Goal: Information Seeking & Learning: Learn about a topic

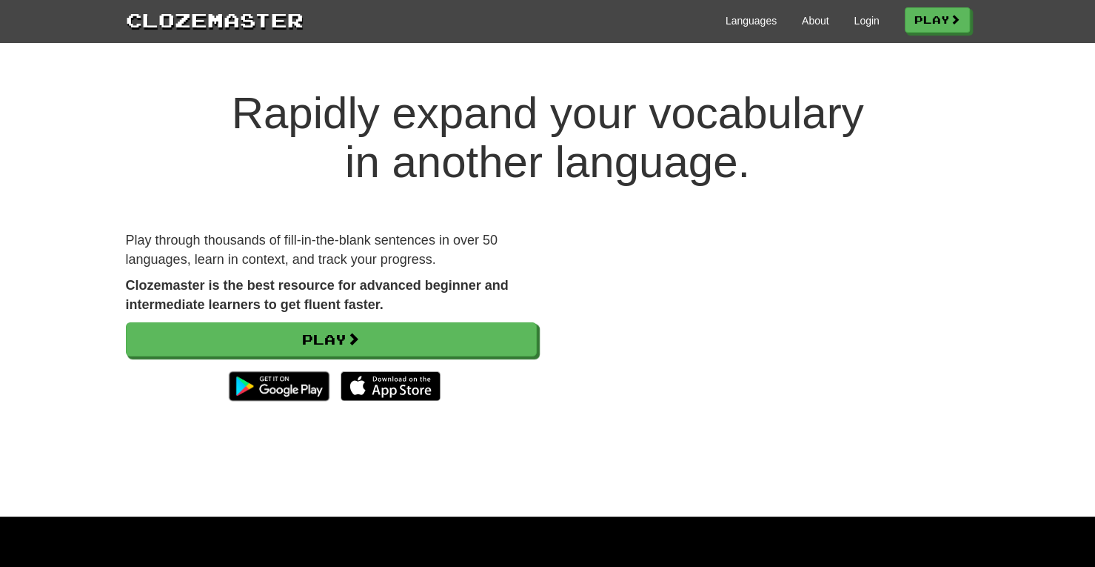
click at [858, 13] on div "Languages About Login Play" at bounding box center [637, 19] width 667 height 27
click at [857, 21] on link "Login" at bounding box center [866, 20] width 25 height 15
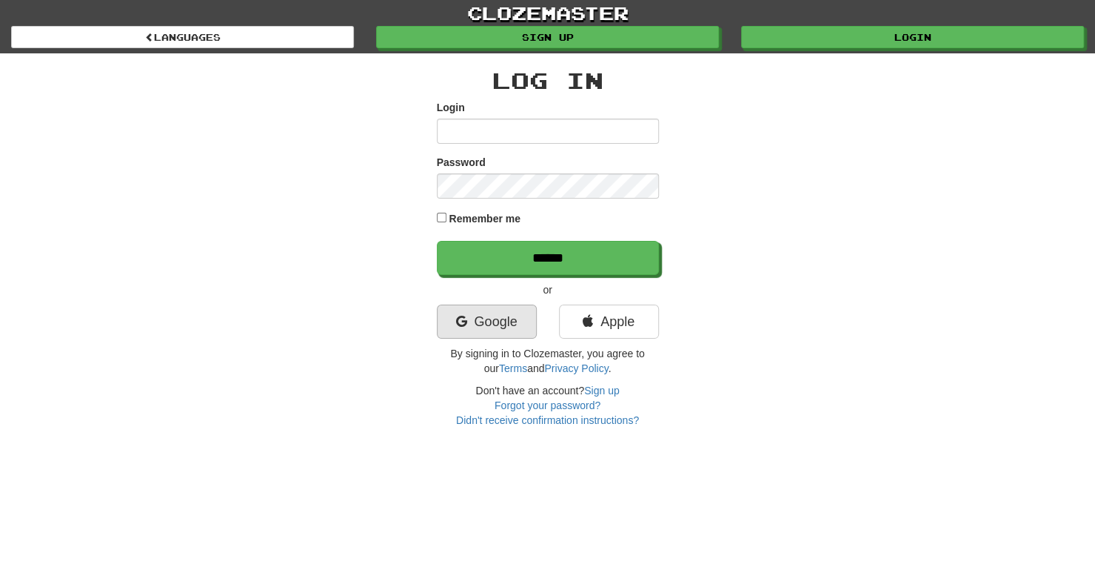
type input "**********"
click at [487, 323] on link "Google" at bounding box center [487, 321] width 100 height 34
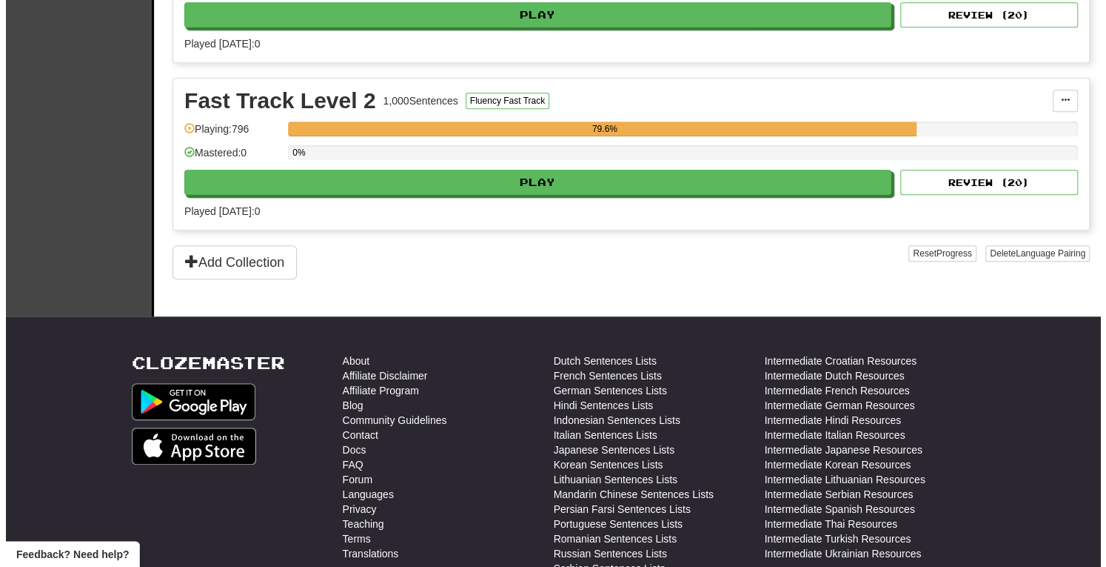
scroll to position [477, 0]
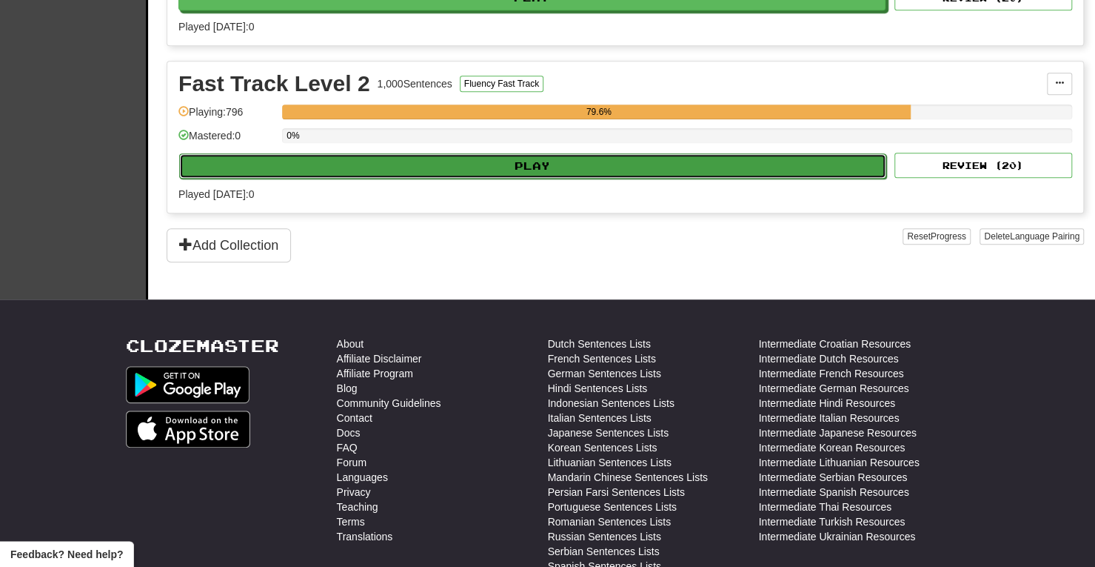
click at [563, 158] on button "Play" at bounding box center [532, 165] width 707 height 25
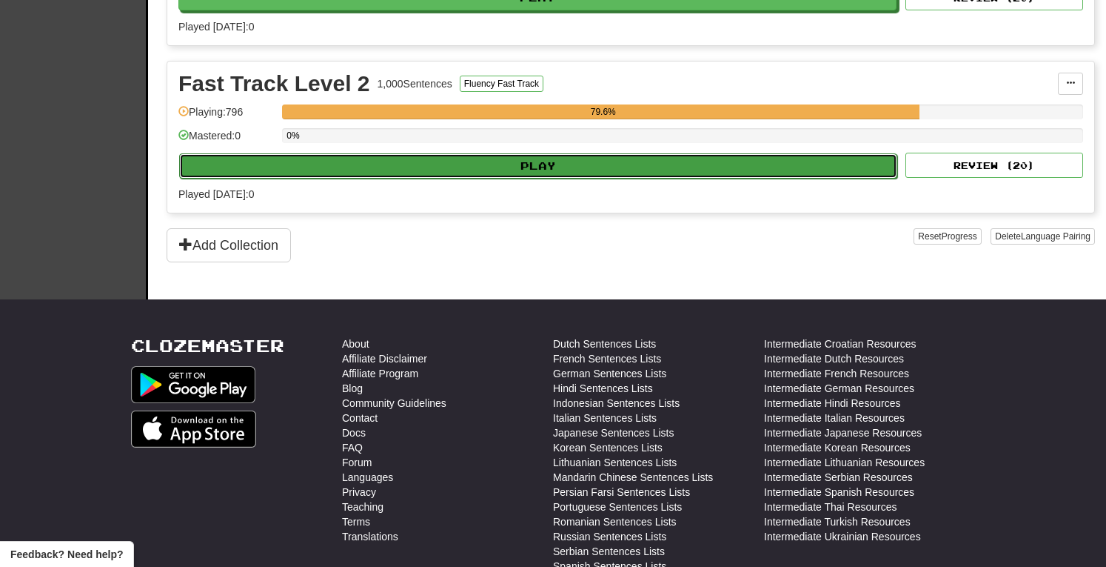
select select "**"
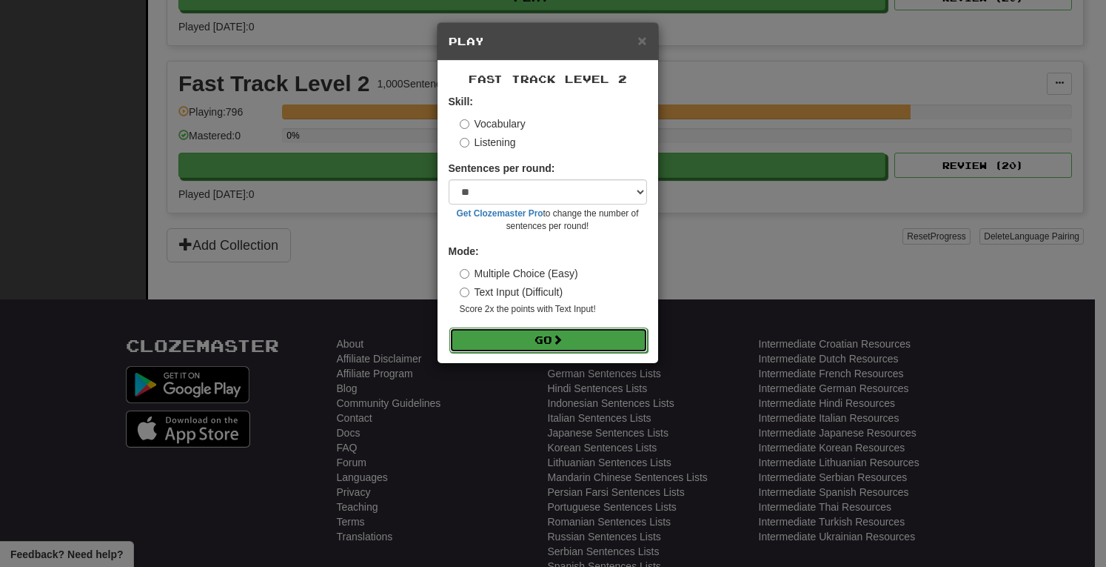
click at [553, 333] on button "Go" at bounding box center [549, 339] width 198 height 25
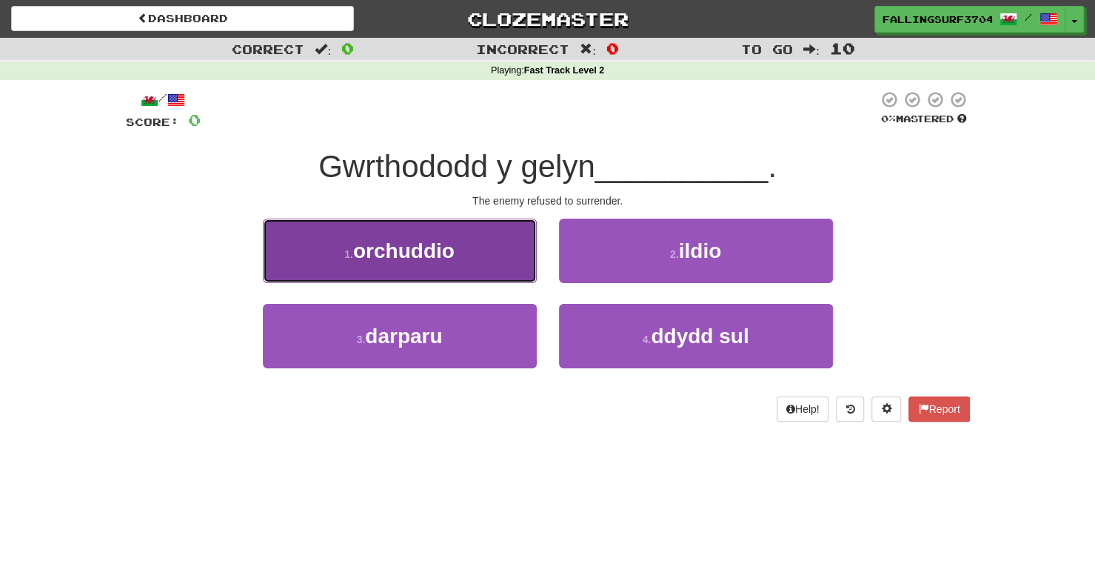
click at [444, 227] on button "1 . orchuddio" at bounding box center [400, 250] width 274 height 64
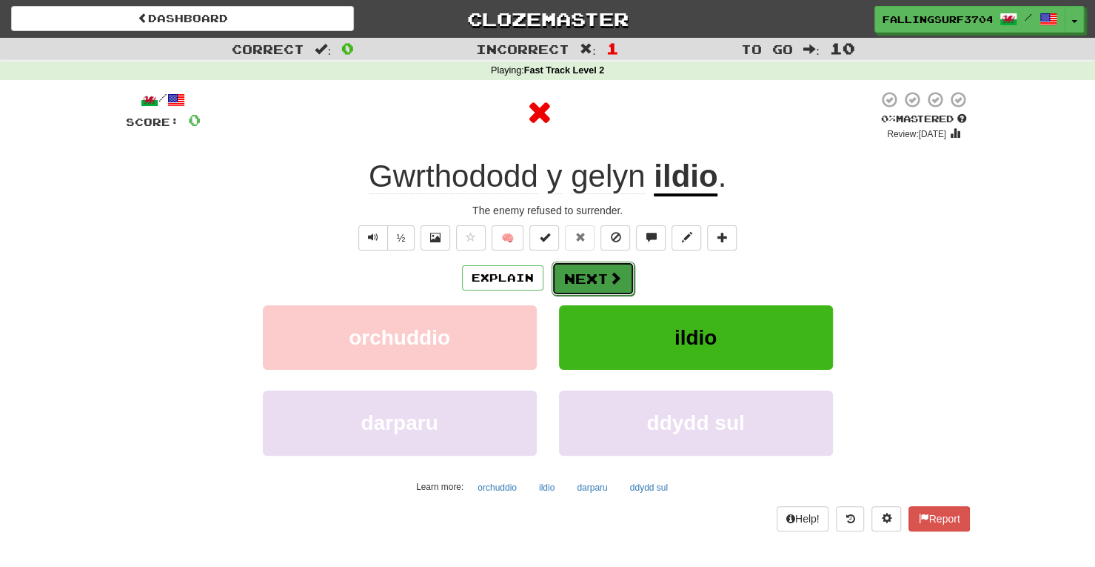
click at [610, 274] on span at bounding box center [615, 277] width 13 height 13
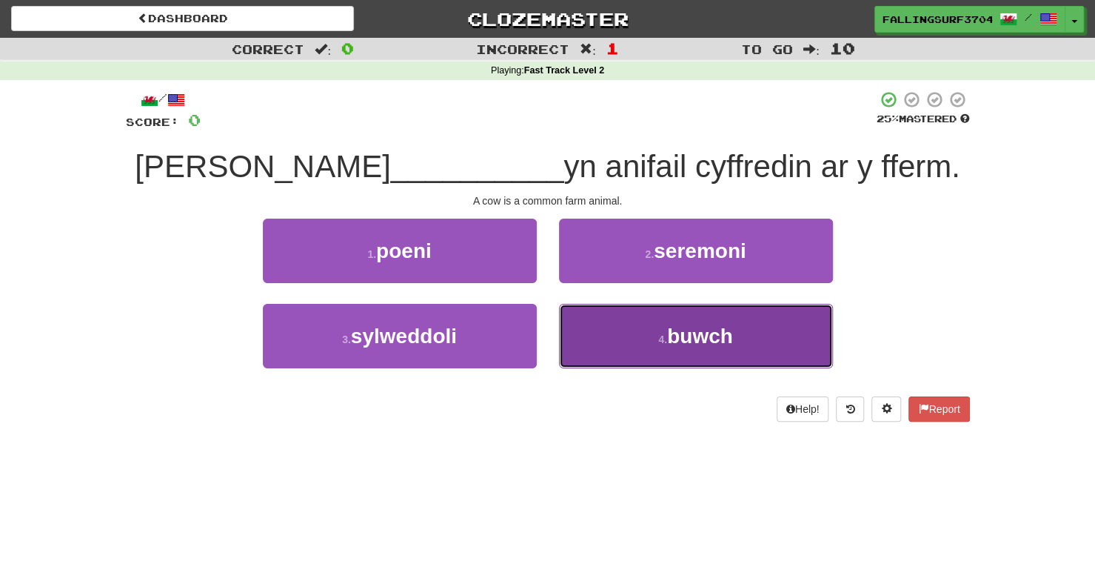
click at [647, 344] on button "4 . buwch" at bounding box center [696, 336] width 274 height 64
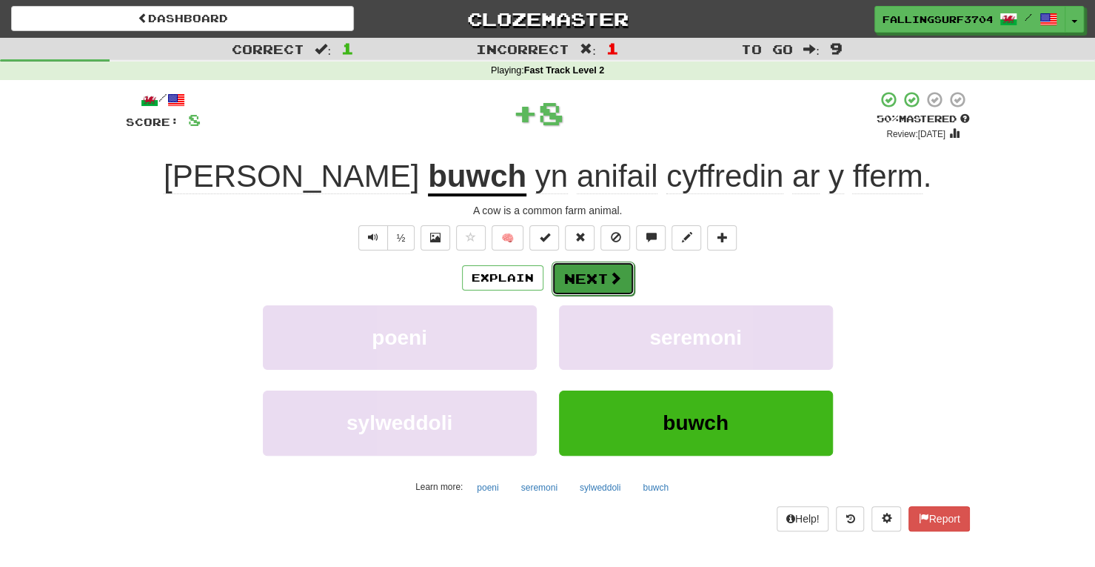
click at [581, 273] on button "Next" at bounding box center [593, 278] width 83 height 34
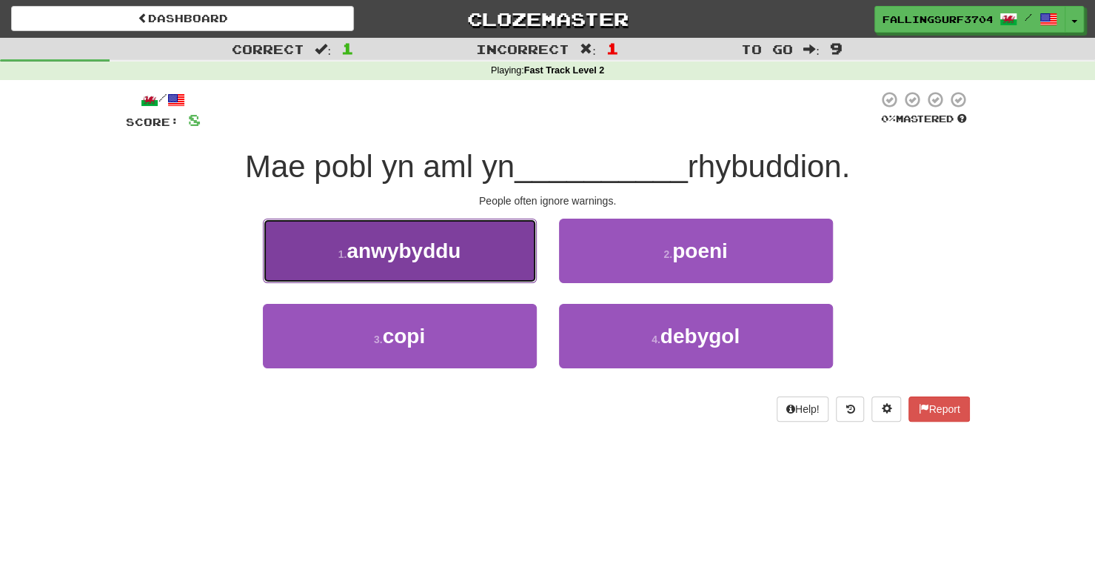
click at [444, 272] on button "1 . anwybyddu" at bounding box center [400, 250] width 274 height 64
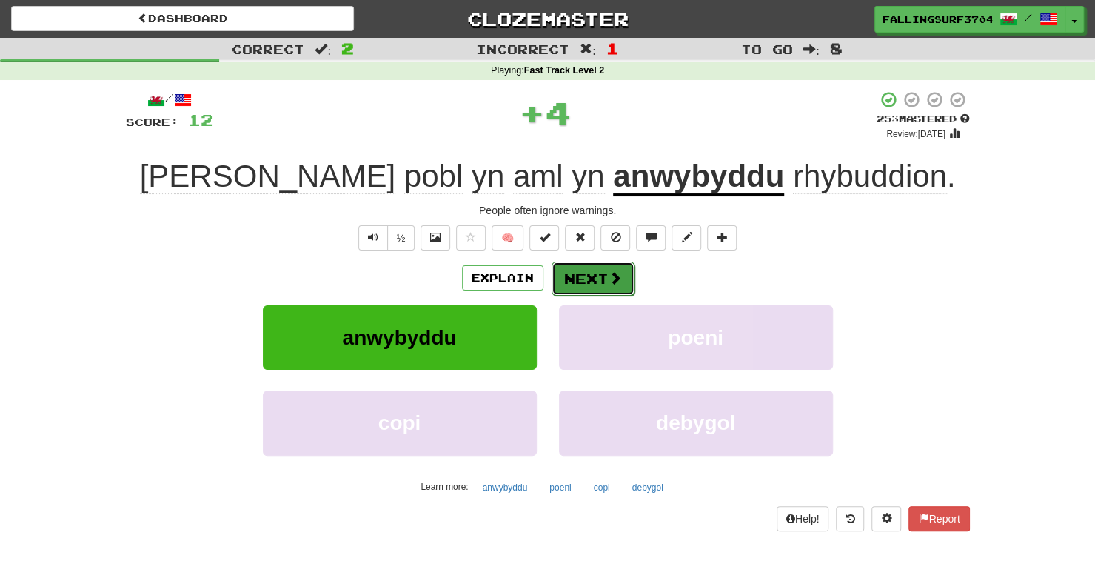
click at [591, 293] on button "Next" at bounding box center [593, 278] width 83 height 34
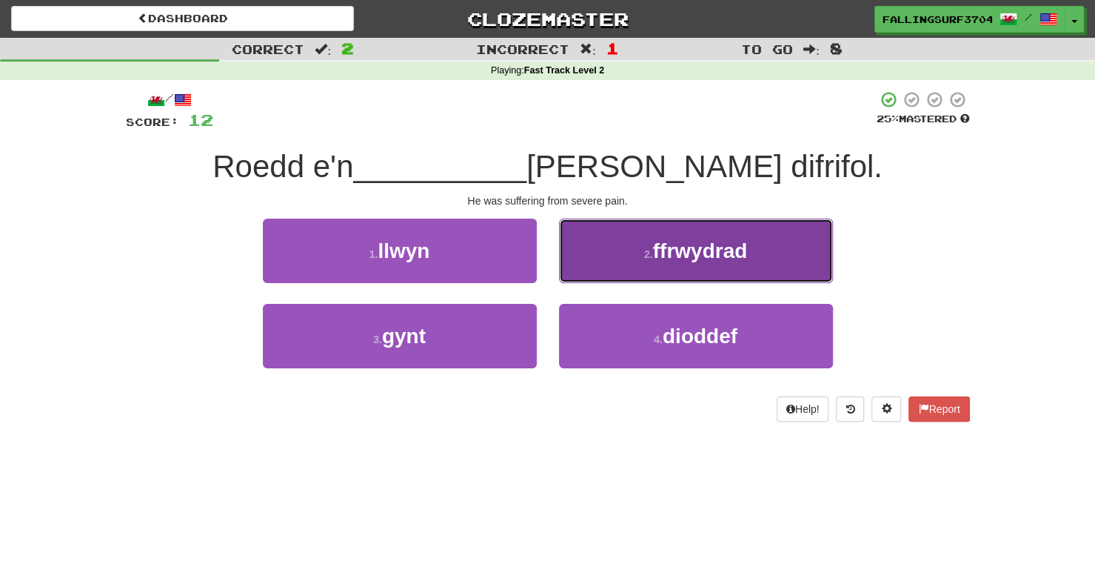
click at [701, 270] on button "2 . ffrwydrad" at bounding box center [696, 250] width 274 height 64
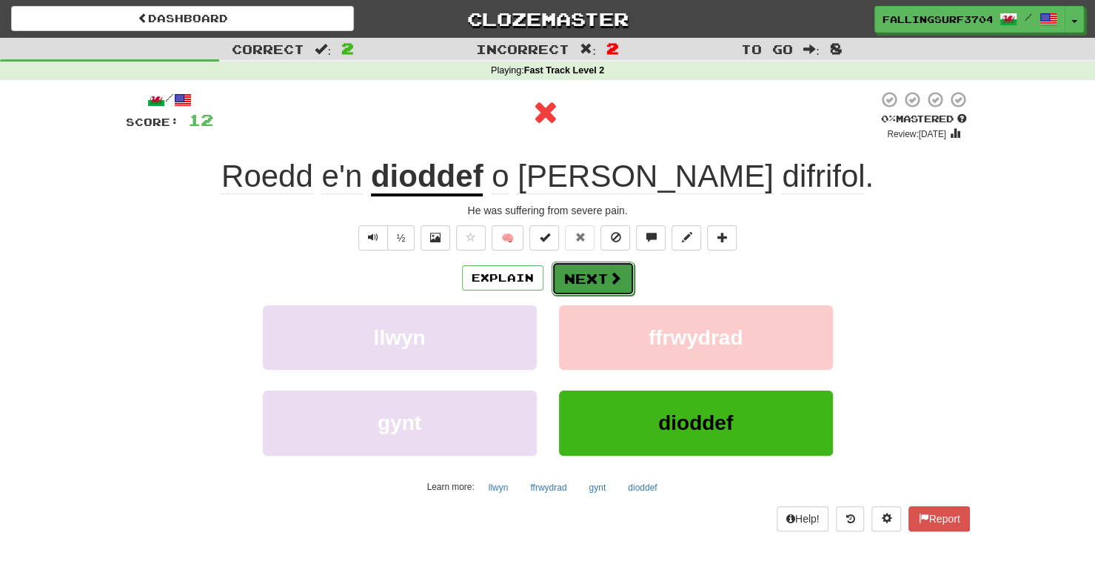
click at [581, 282] on button "Next" at bounding box center [593, 278] width 83 height 34
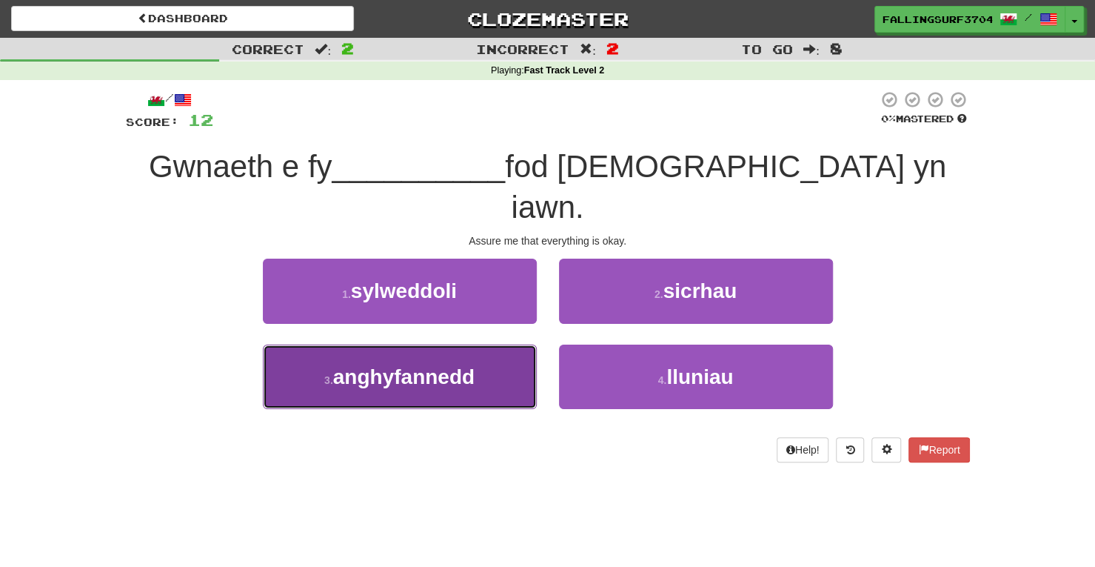
click at [438, 365] on button "3 . anghyfannedd" at bounding box center [400, 376] width 274 height 64
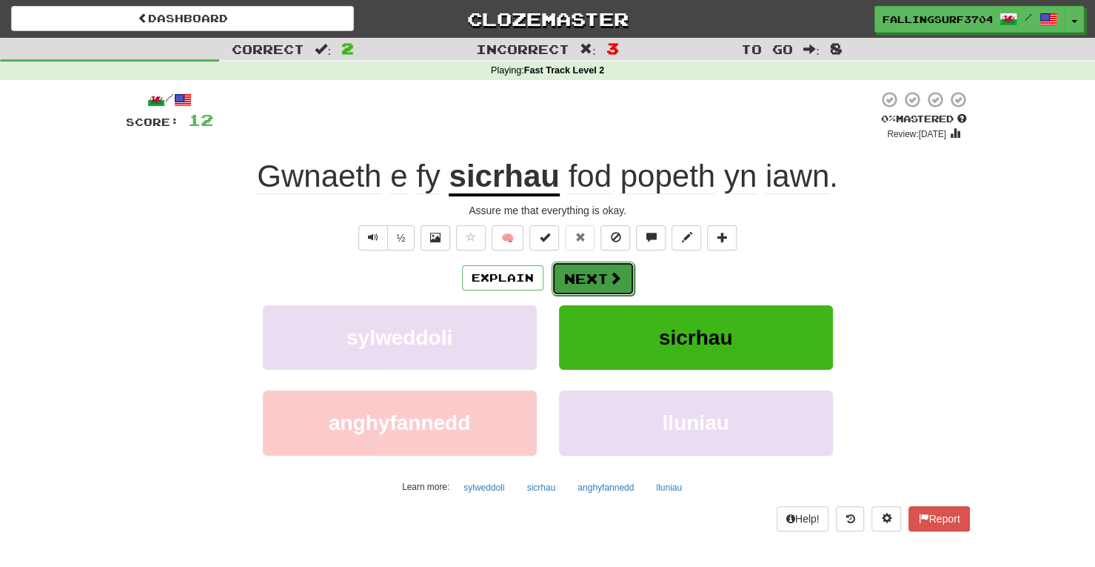
click at [606, 281] on button "Next" at bounding box center [593, 278] width 83 height 34
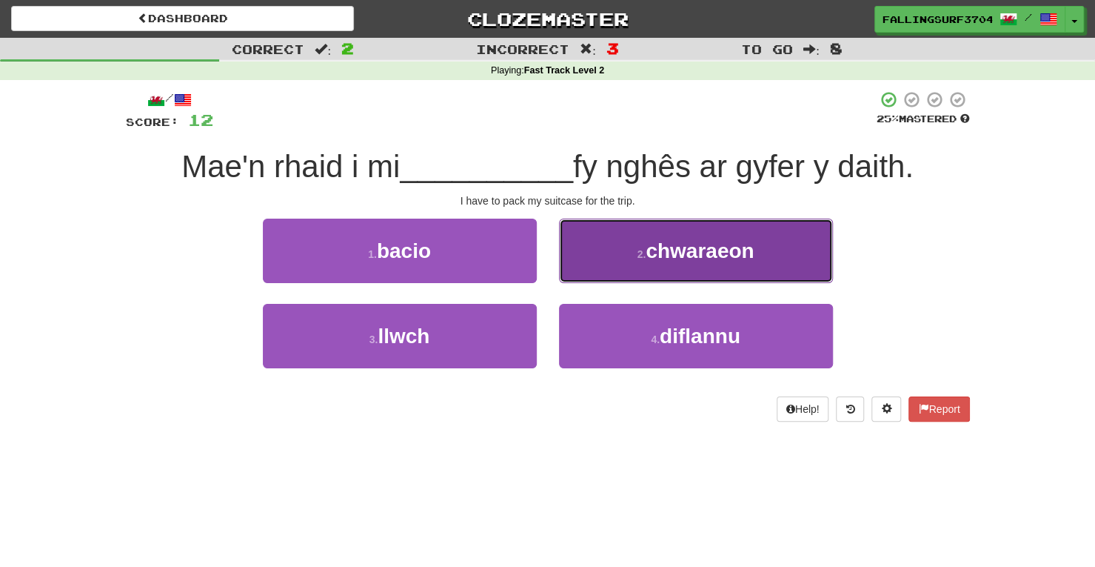
click at [681, 258] on span "chwaraeon" at bounding box center [700, 250] width 108 height 23
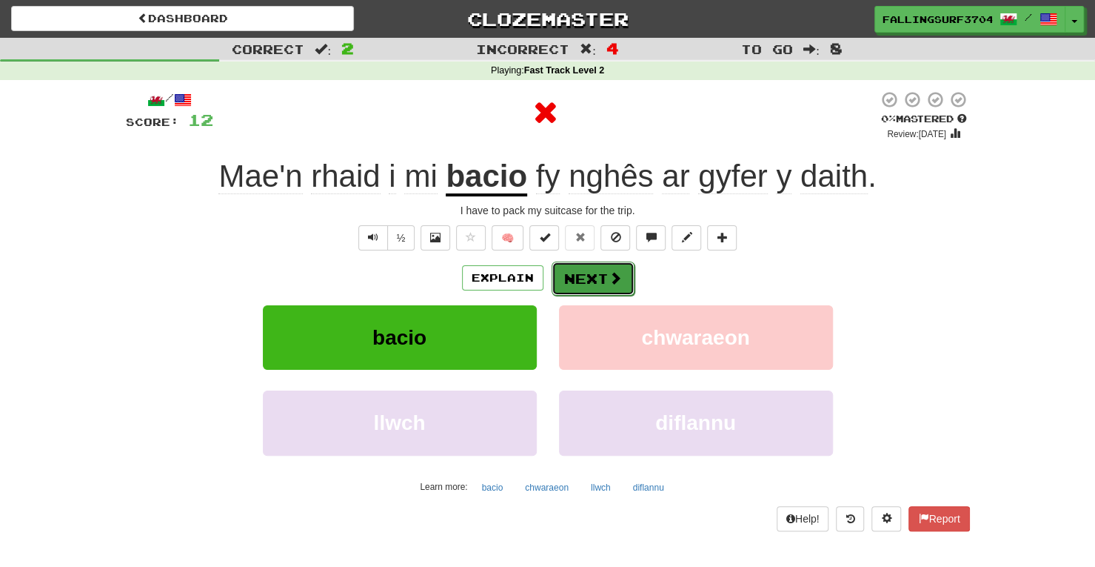
click at [585, 272] on button "Next" at bounding box center [593, 278] width 83 height 34
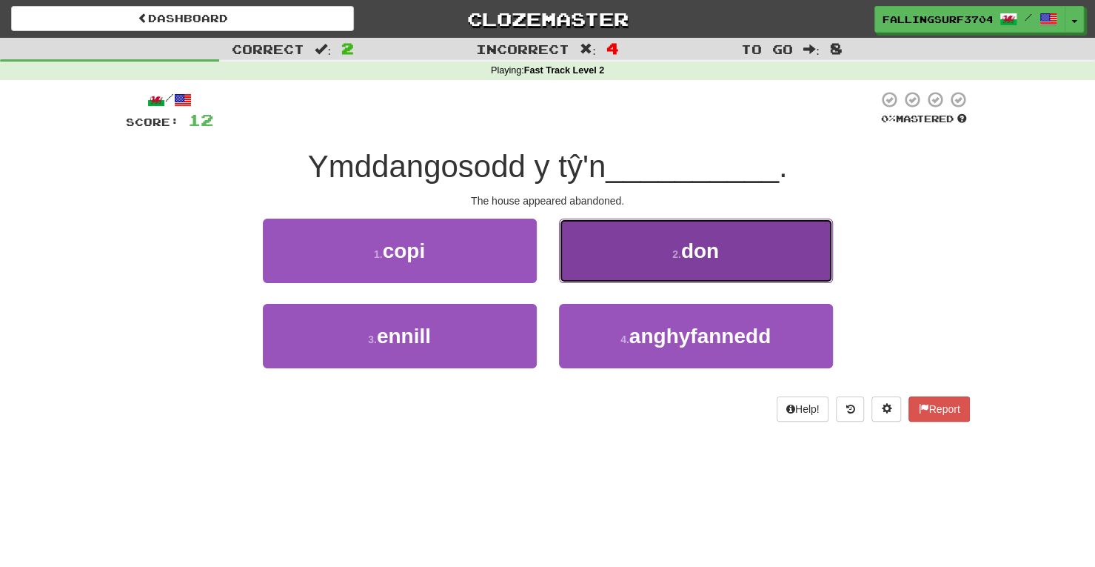
click at [713, 265] on button "2 . don" at bounding box center [696, 250] width 274 height 64
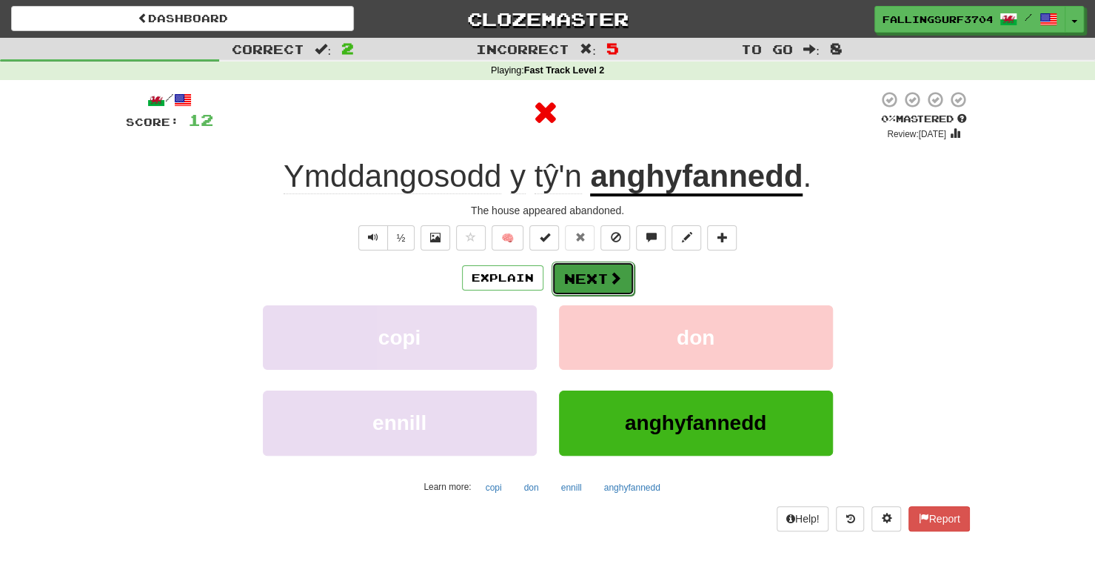
click at [601, 278] on button "Next" at bounding box center [593, 278] width 83 height 34
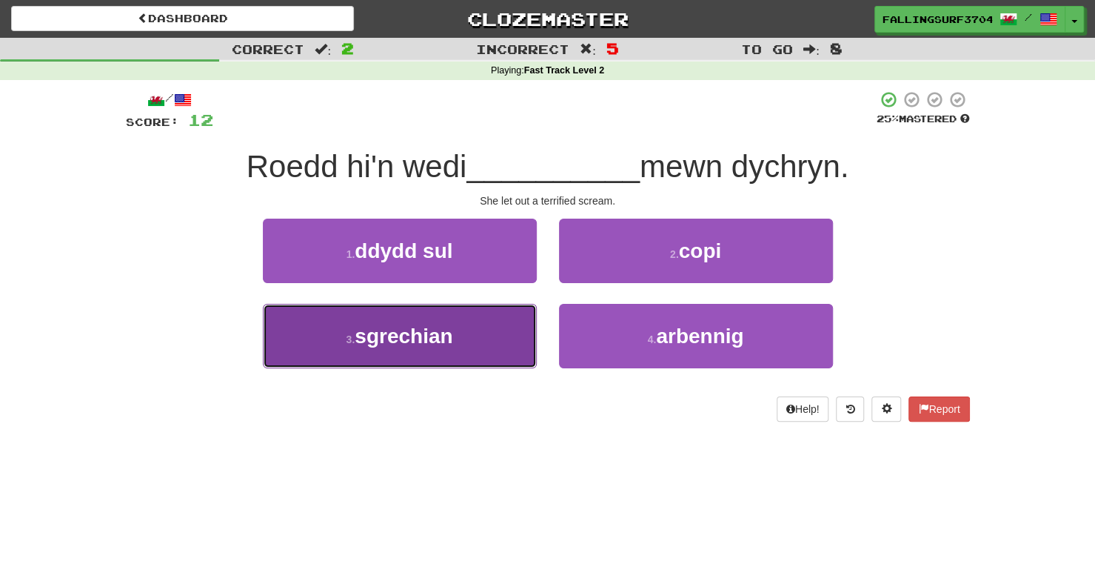
click at [448, 344] on span "sgrechian" at bounding box center [404, 335] width 98 height 23
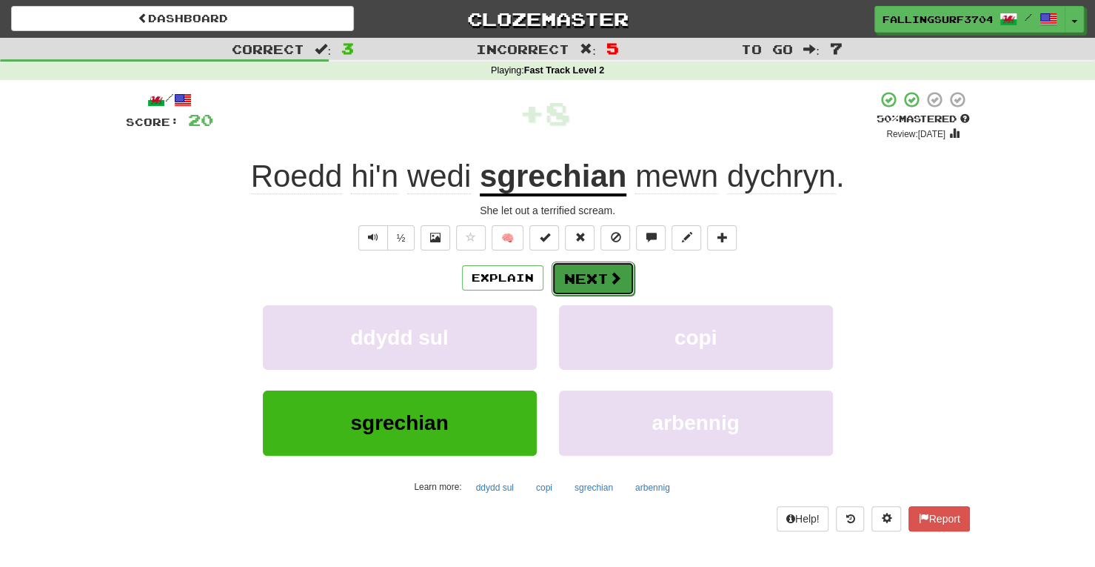
click at [595, 275] on button "Next" at bounding box center [593, 278] width 83 height 34
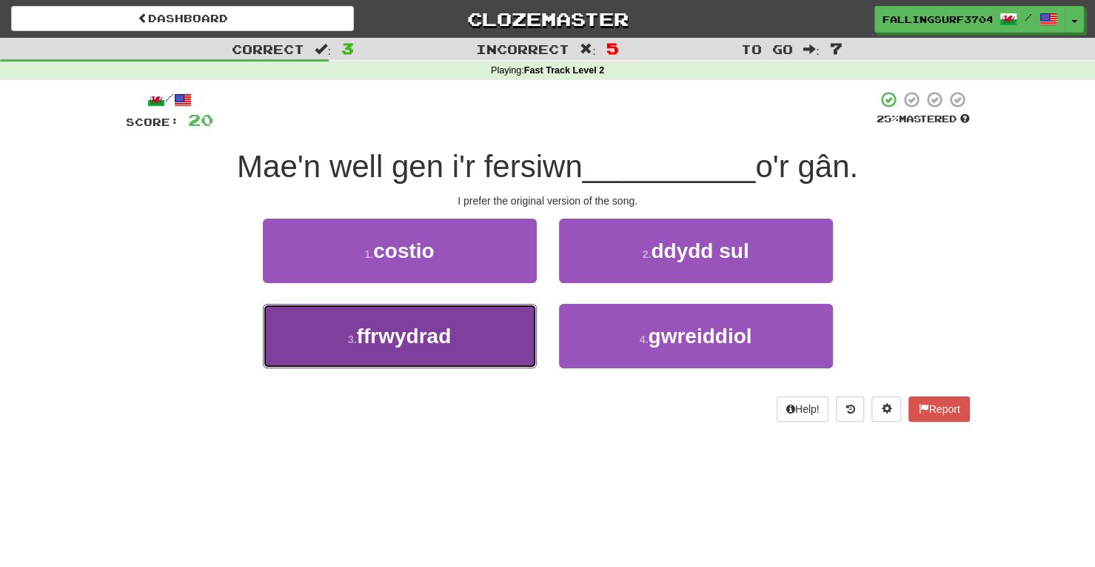
click at [520, 323] on button "3 . ffrwydrad" at bounding box center [400, 336] width 274 height 64
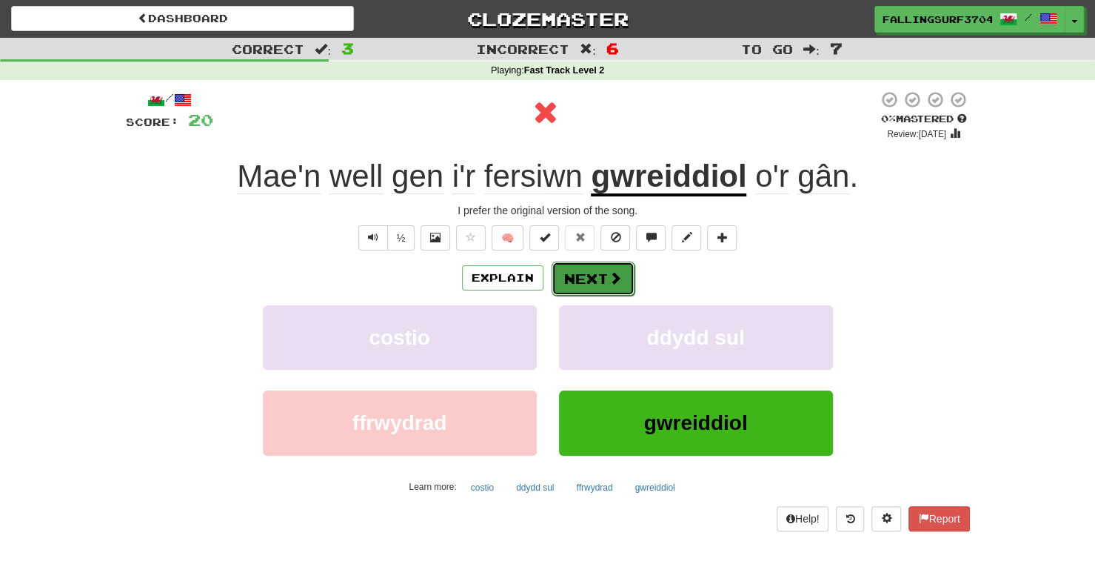
click at [595, 274] on button "Next" at bounding box center [593, 278] width 83 height 34
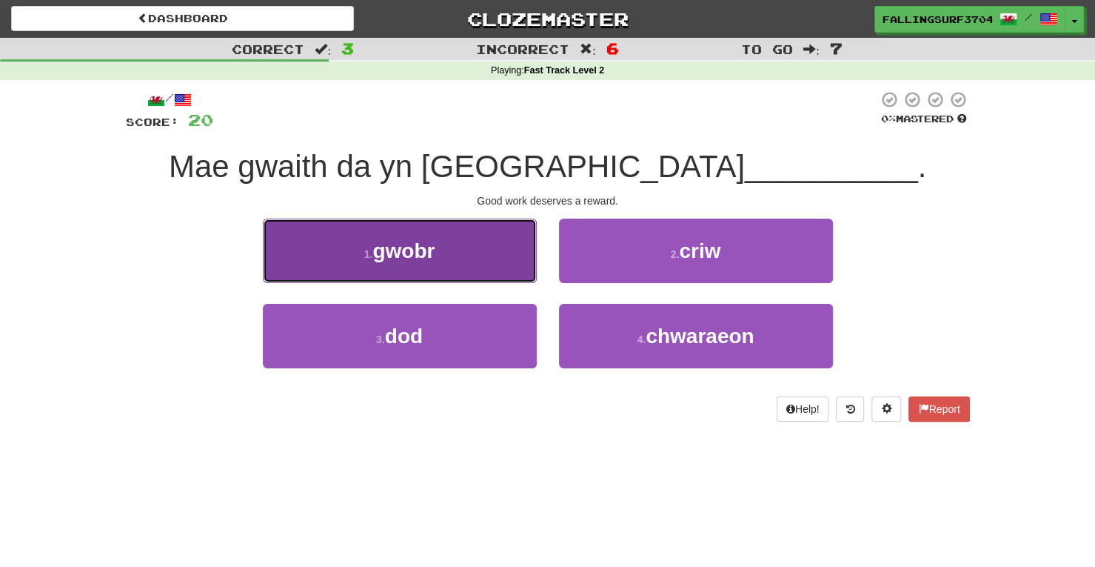
click at [450, 270] on button "1 . gwobr" at bounding box center [400, 250] width 274 height 64
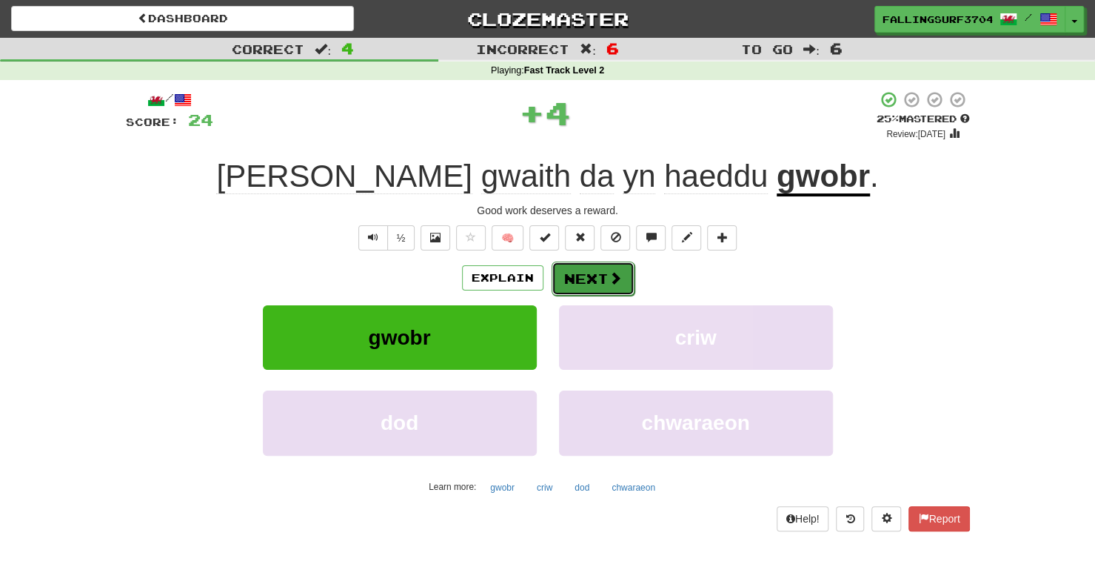
click at [606, 270] on button "Next" at bounding box center [593, 278] width 83 height 34
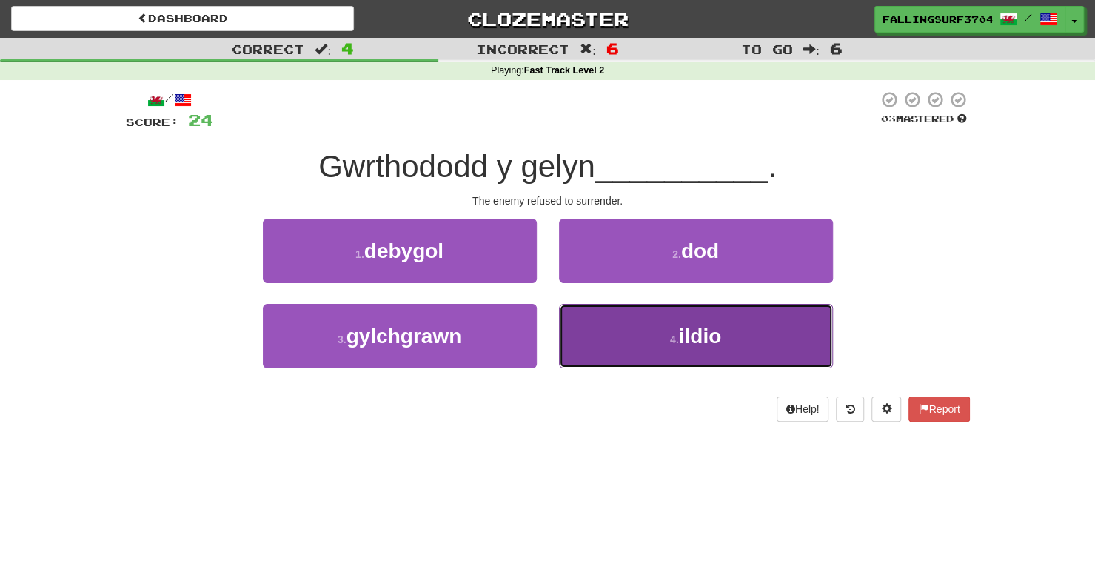
click at [709, 365] on button "4 . ildio" at bounding box center [696, 336] width 274 height 64
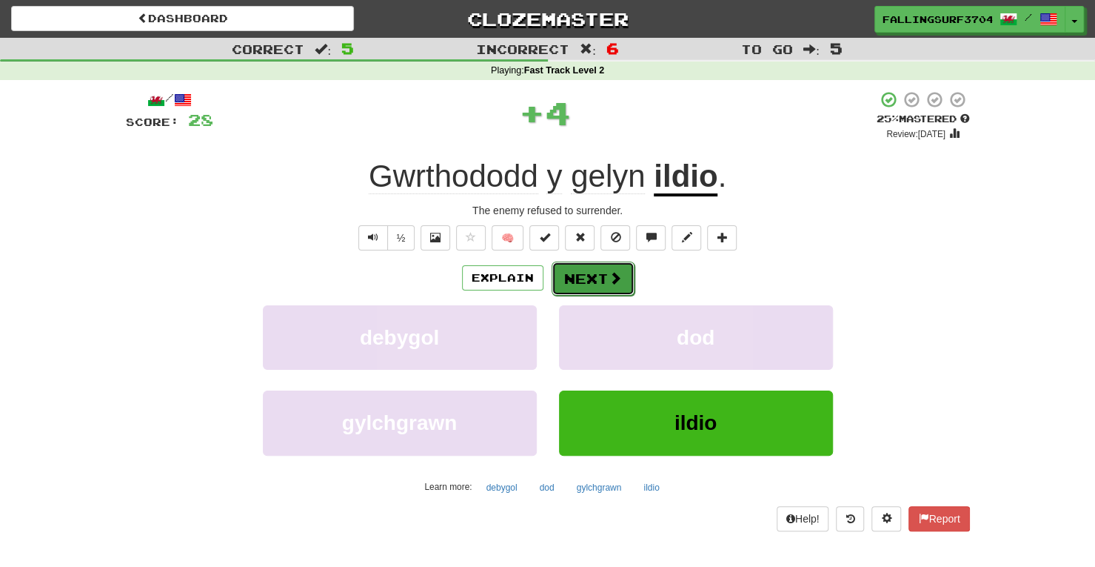
click at [587, 276] on button "Next" at bounding box center [593, 278] width 83 height 34
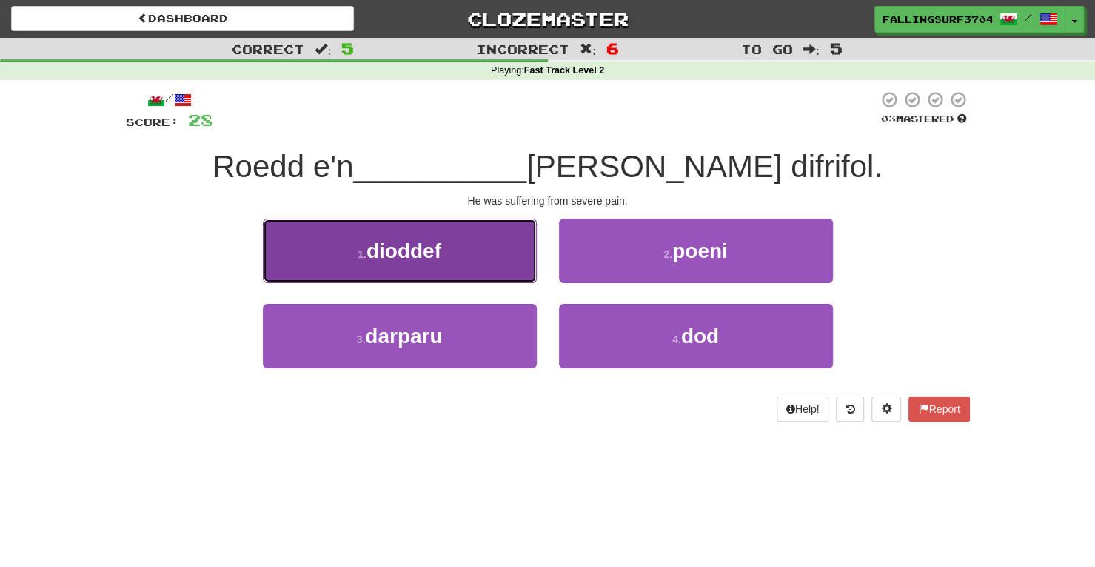
click at [461, 261] on button "1 . dioddef" at bounding box center [400, 250] width 274 height 64
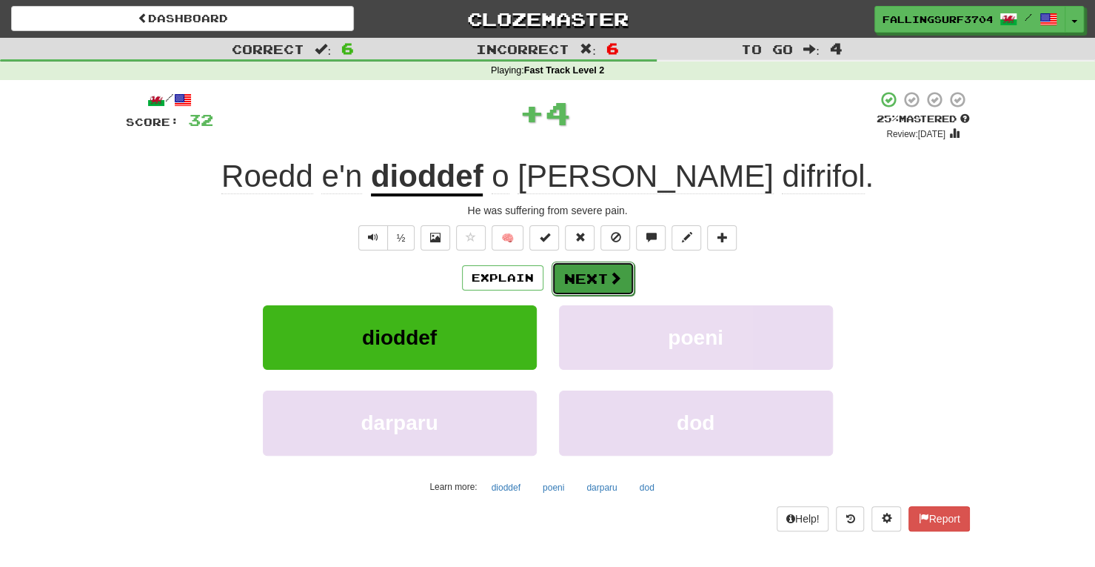
click at [605, 279] on button "Next" at bounding box center [593, 278] width 83 height 34
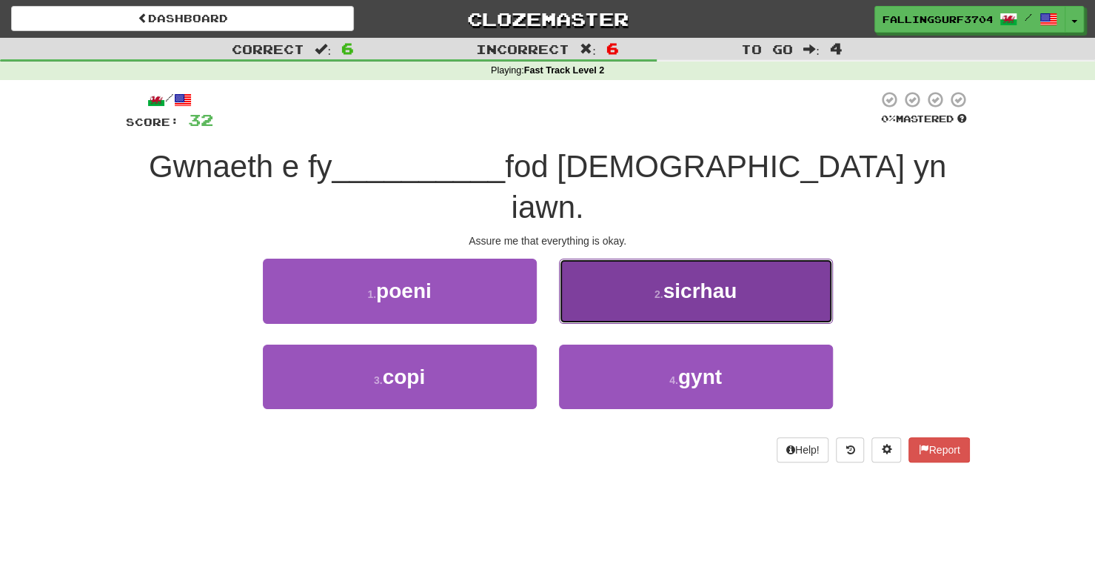
click at [693, 279] on span "sicrhau" at bounding box center [701, 290] width 74 height 23
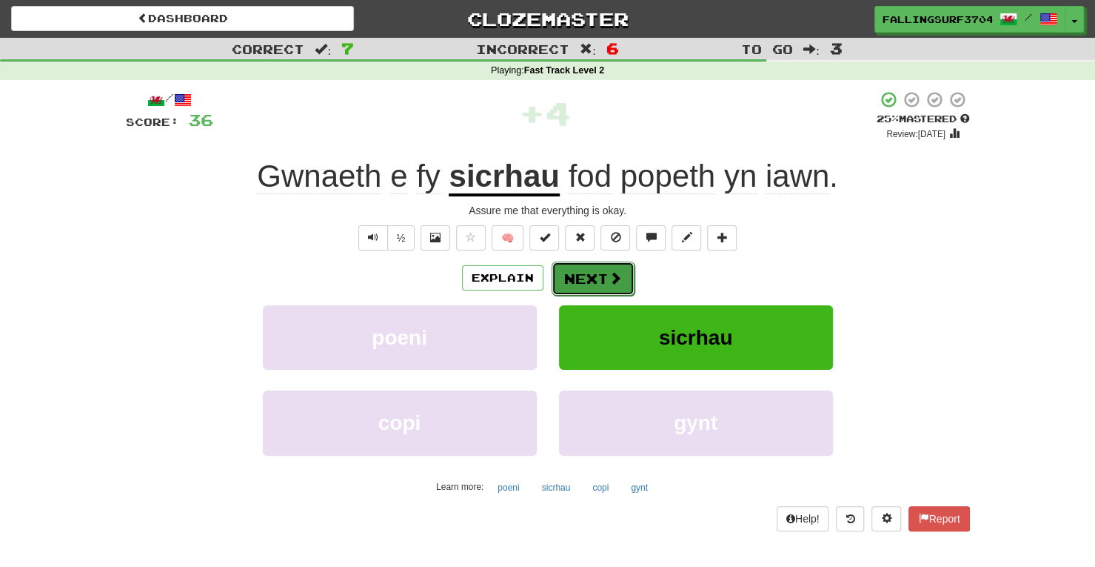
click at [594, 275] on button "Next" at bounding box center [593, 278] width 83 height 34
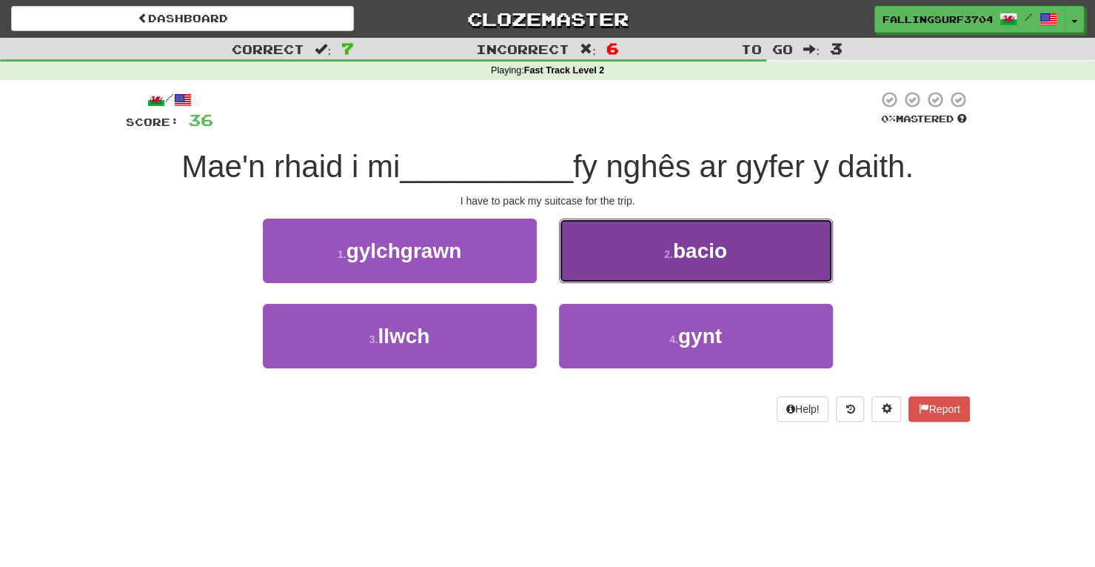
click at [672, 270] on button "2 . bacio" at bounding box center [696, 250] width 274 height 64
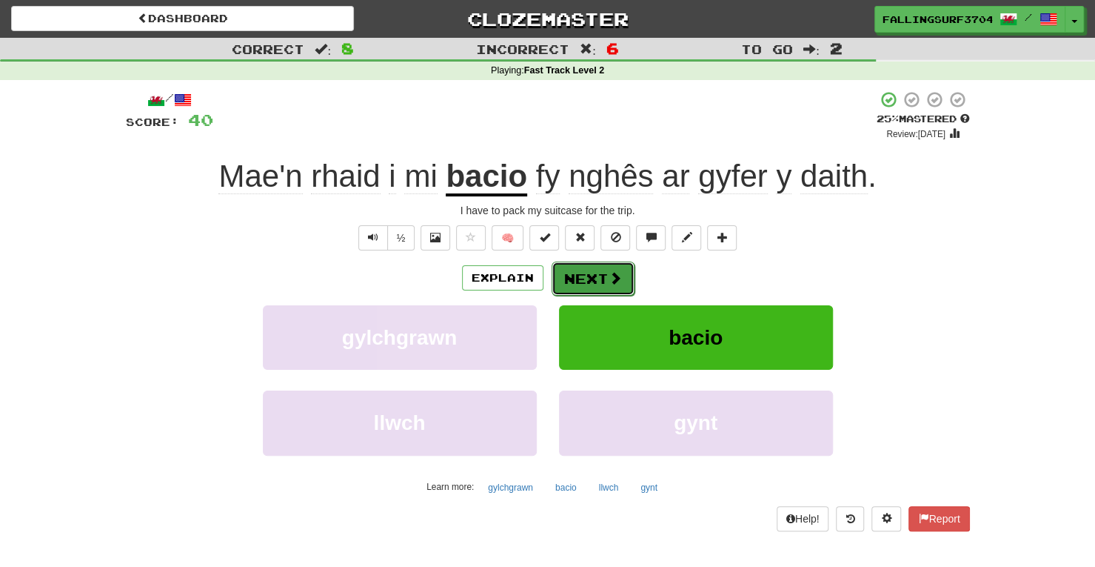
click at [588, 273] on button "Next" at bounding box center [593, 278] width 83 height 34
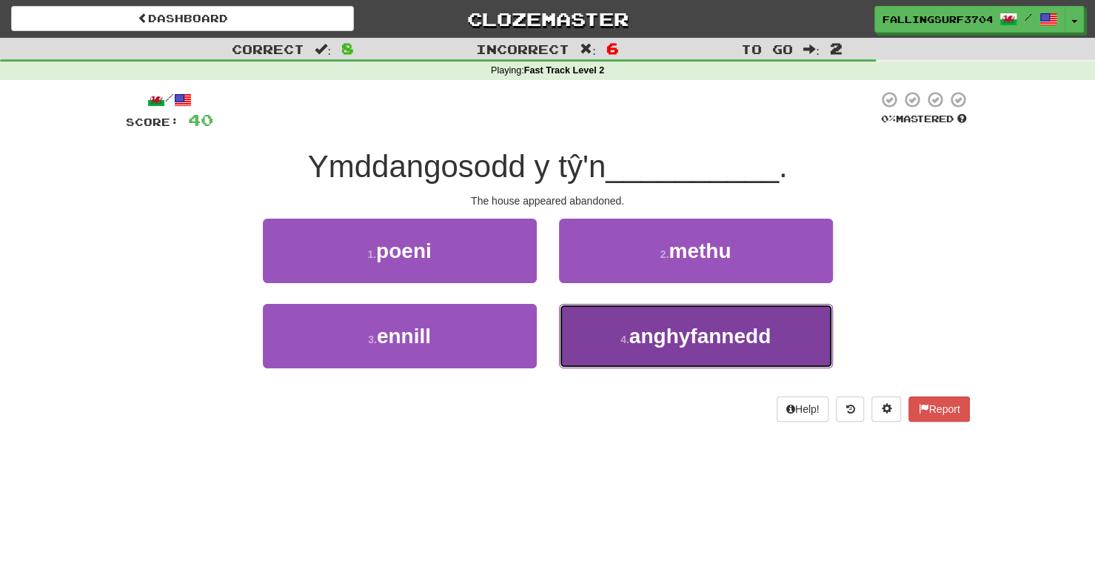
click at [661, 328] on span "anghyfannedd" at bounding box center [700, 335] width 141 height 23
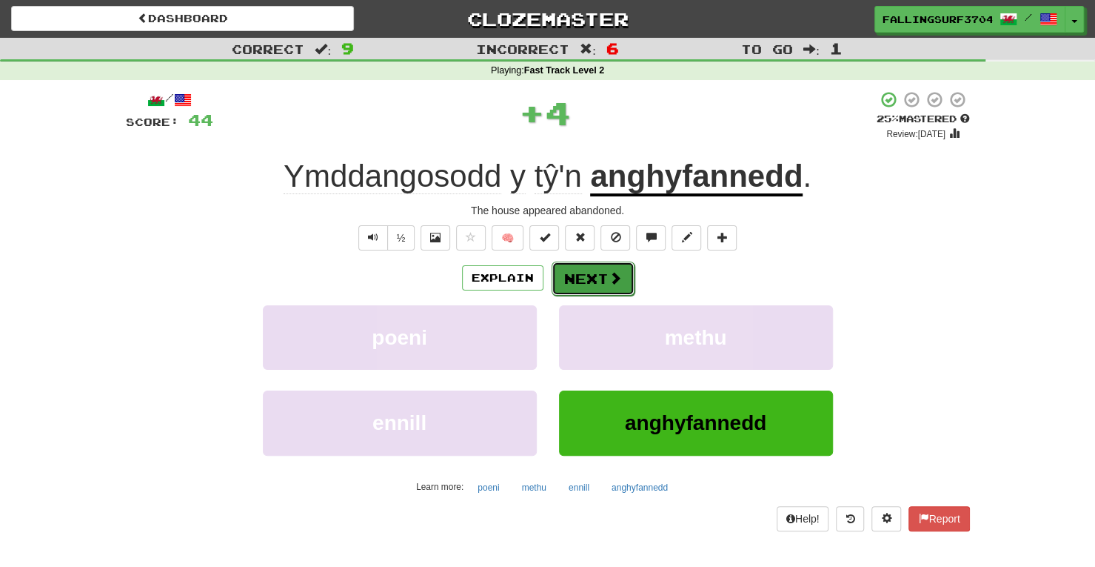
click at [587, 281] on button "Next" at bounding box center [593, 278] width 83 height 34
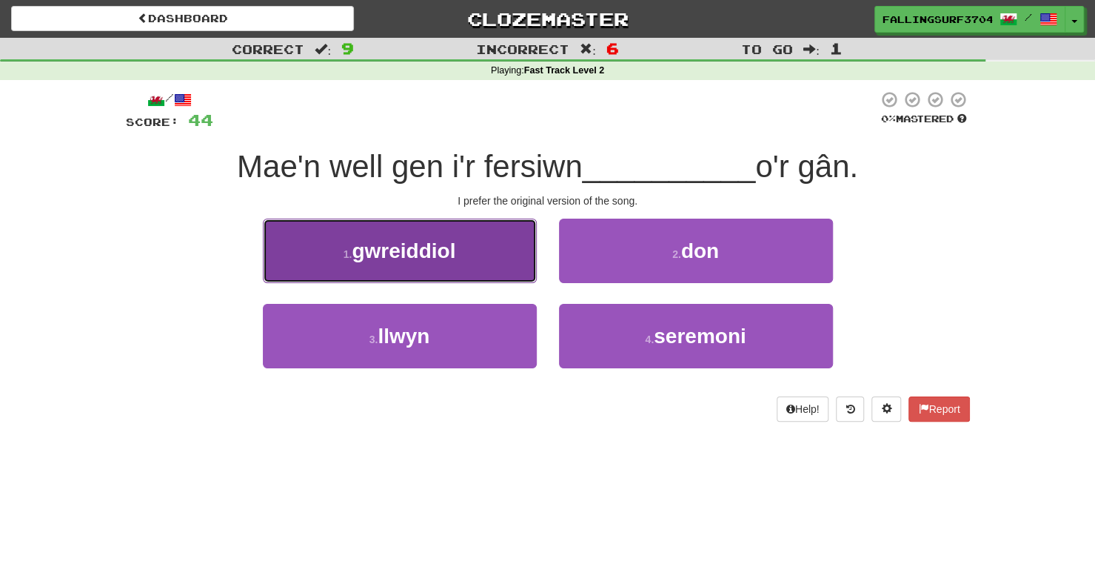
click at [446, 252] on span "gwreiddiol" at bounding box center [404, 250] width 104 height 23
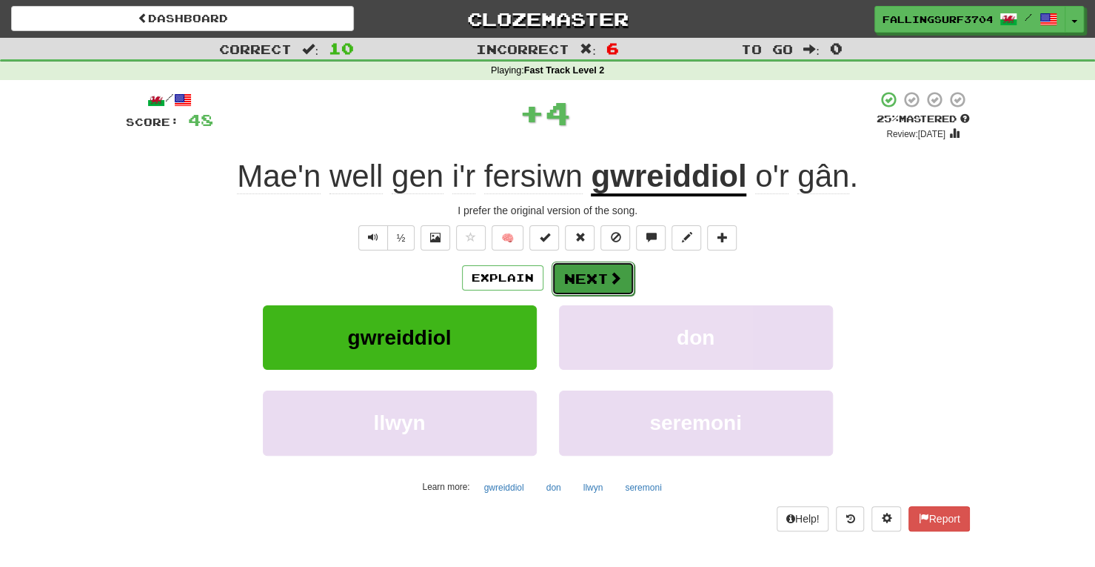
click at [592, 278] on button "Next" at bounding box center [593, 278] width 83 height 34
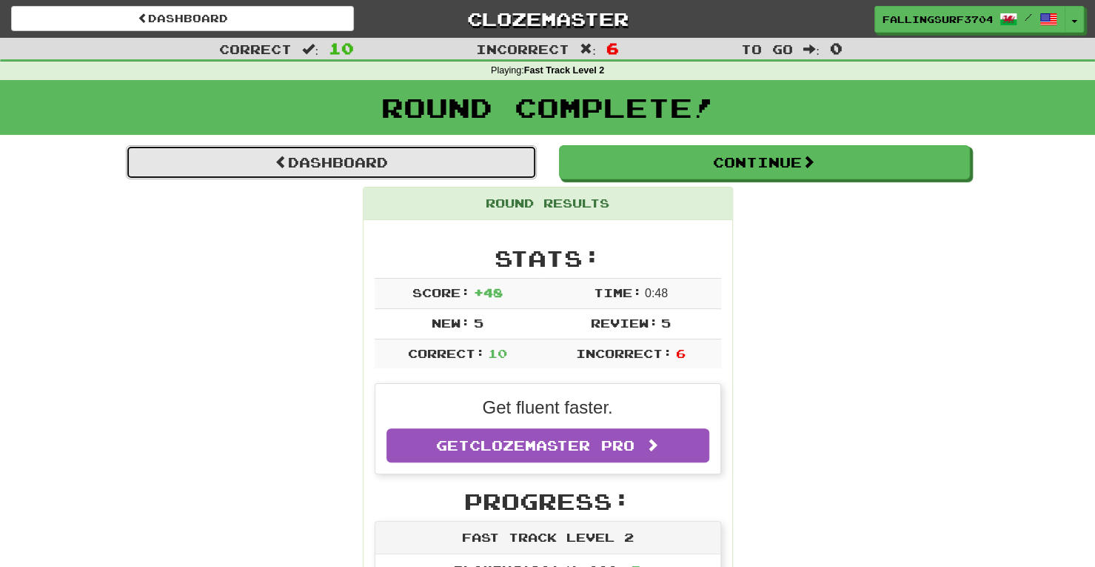
click at [338, 168] on link "Dashboard" at bounding box center [331, 162] width 411 height 34
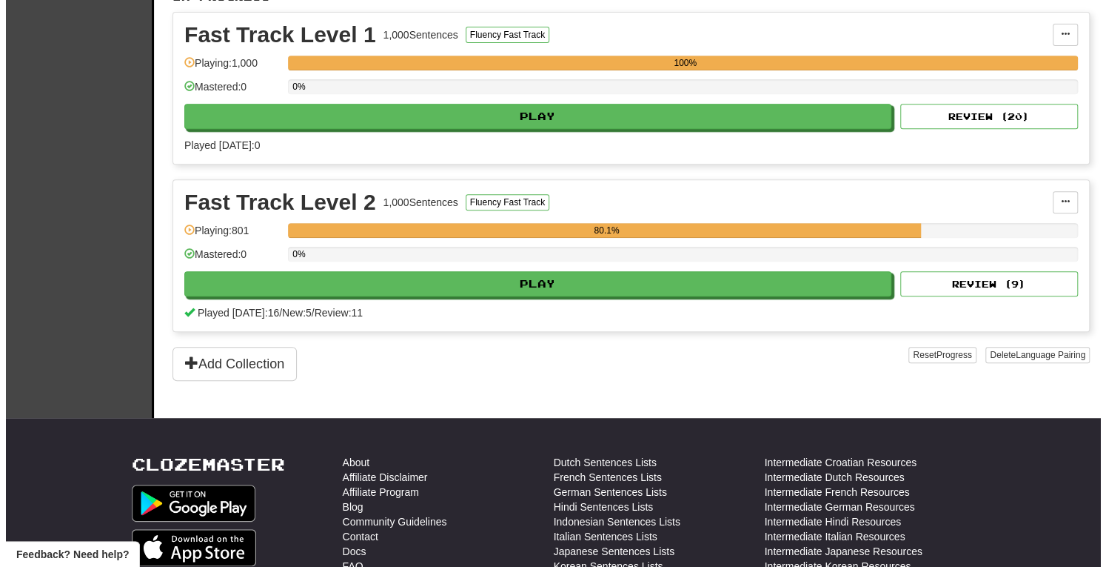
scroll to position [361, 0]
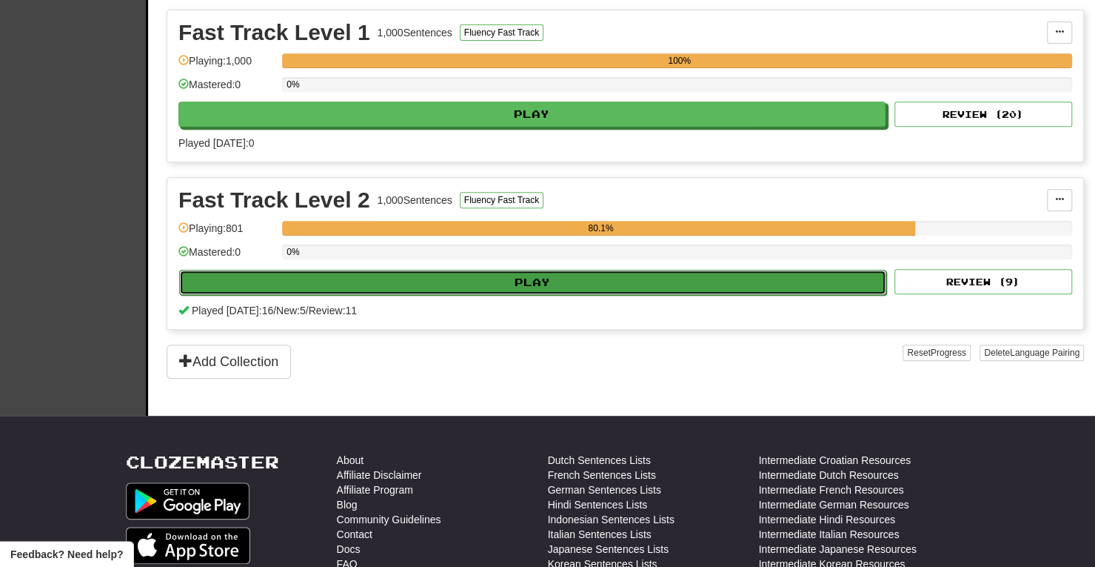
click at [575, 283] on button "Play" at bounding box center [532, 282] width 707 height 25
select select "**"
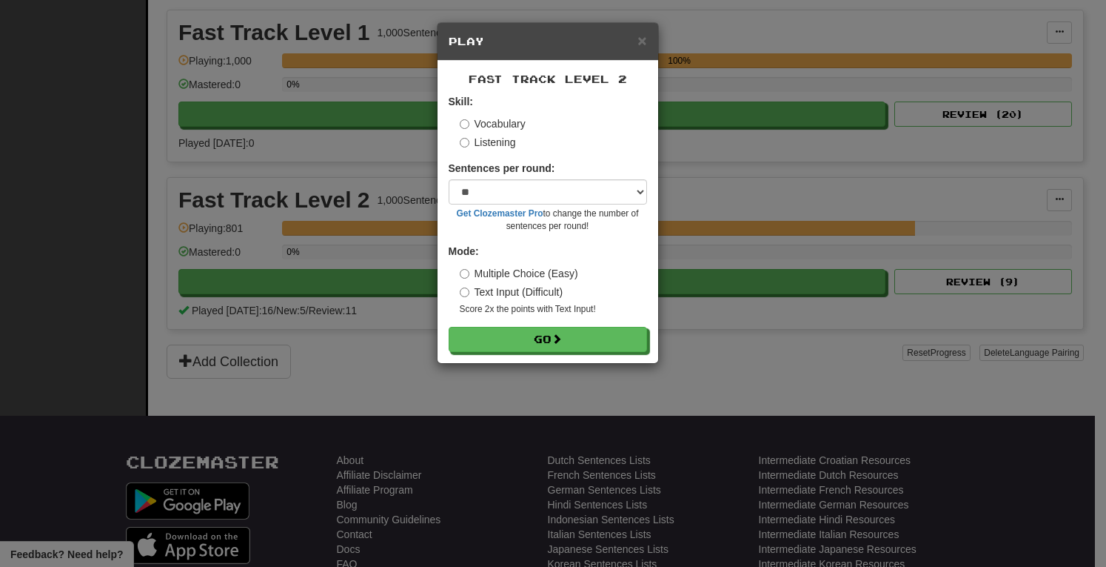
click at [470, 146] on label "Listening" at bounding box center [488, 142] width 56 height 15
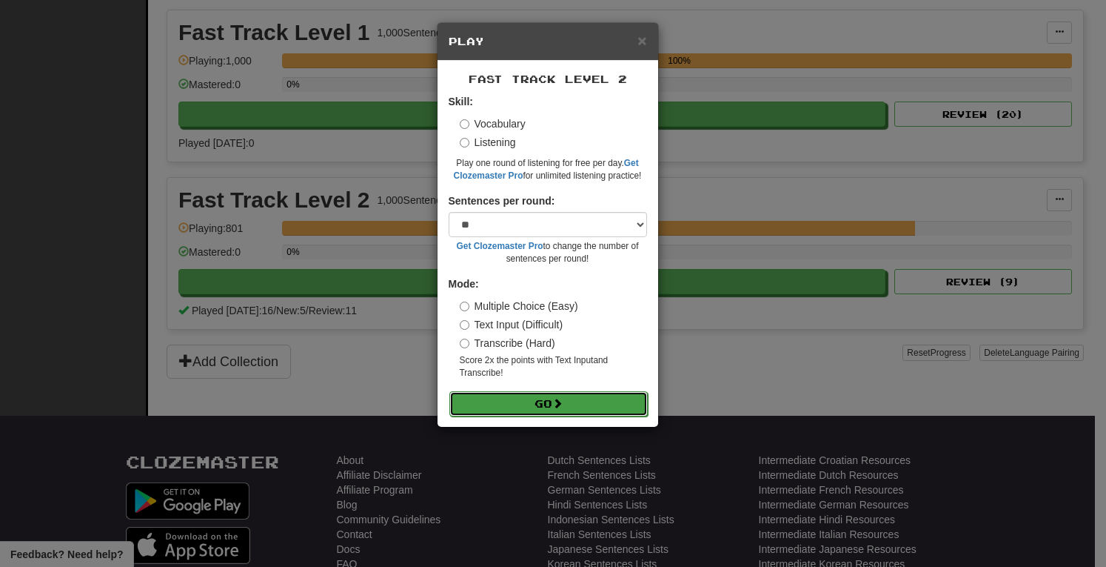
click at [555, 401] on button "Go" at bounding box center [549, 403] width 198 height 25
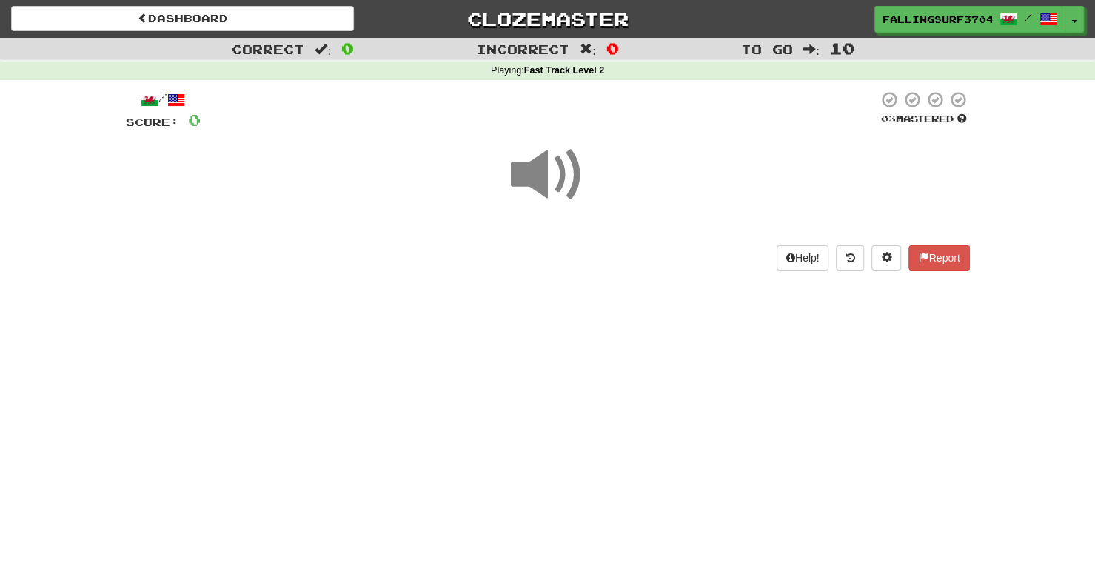
click at [547, 178] on span at bounding box center [548, 175] width 74 height 74
click at [639, 325] on div "Dashboard Clozemaster FallingSurf3704 / Toggle Dropdown Dashboard Leaderboard A…" at bounding box center [547, 283] width 1095 height 567
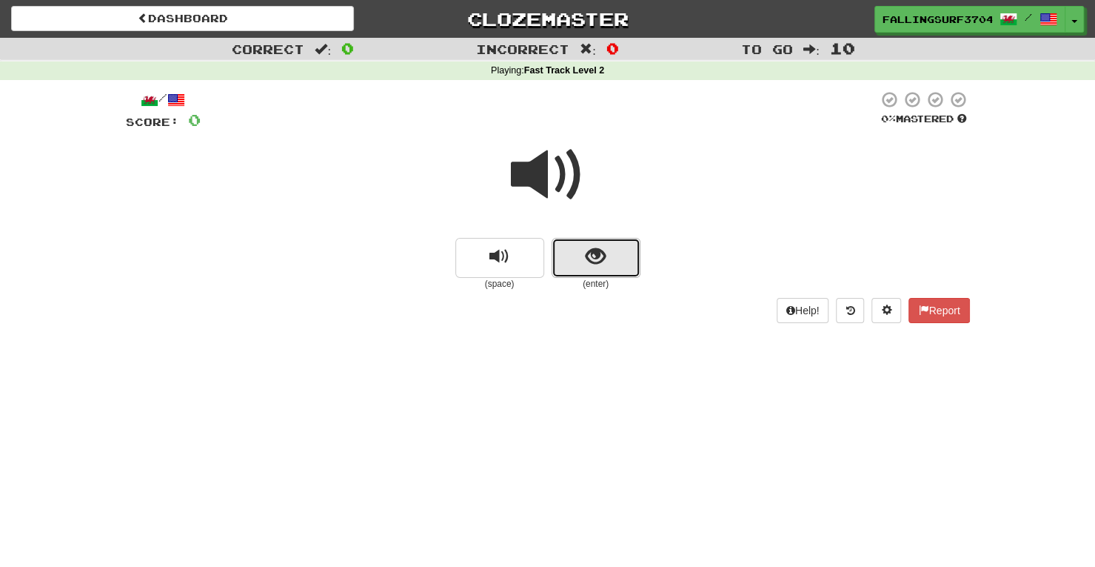
click at [607, 262] on button "show sentence" at bounding box center [596, 258] width 89 height 40
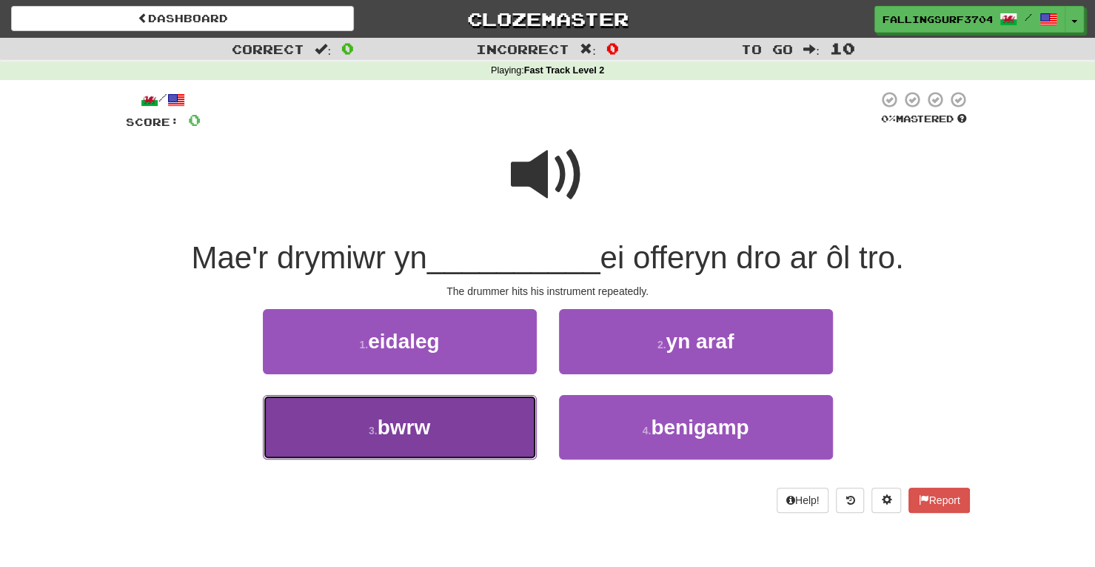
click at [444, 450] on button "3 . bwrw" at bounding box center [400, 427] width 274 height 64
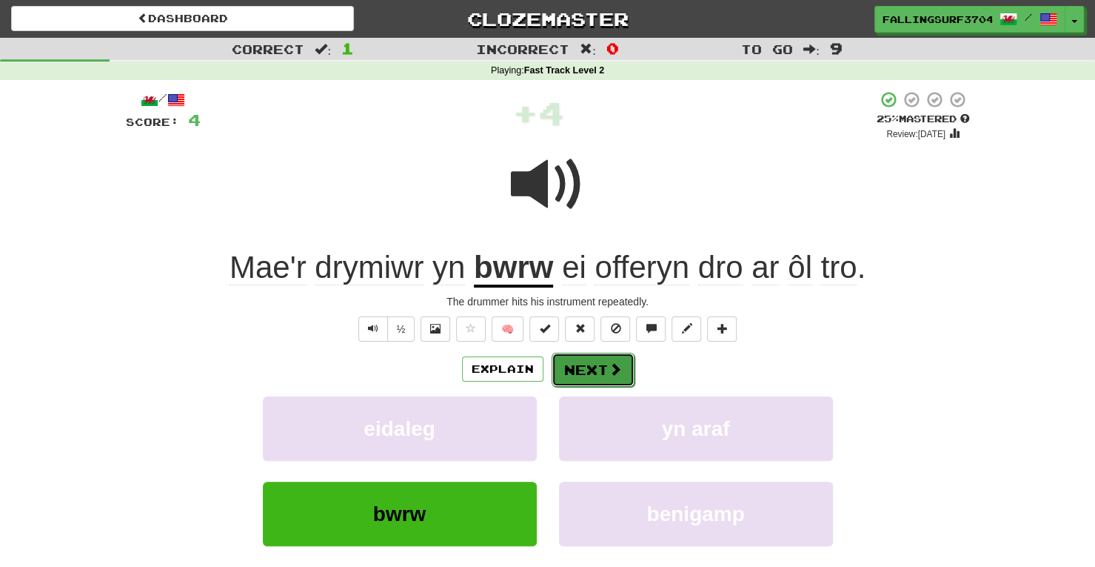
click at [591, 364] on button "Next" at bounding box center [593, 370] width 83 height 34
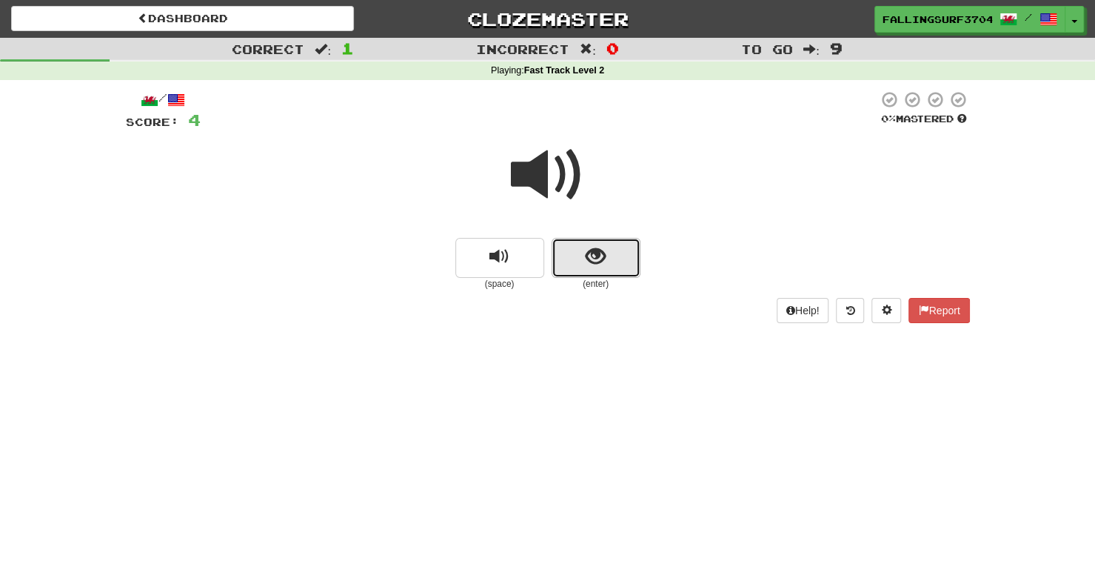
click at [618, 261] on button "show sentence" at bounding box center [596, 258] width 89 height 40
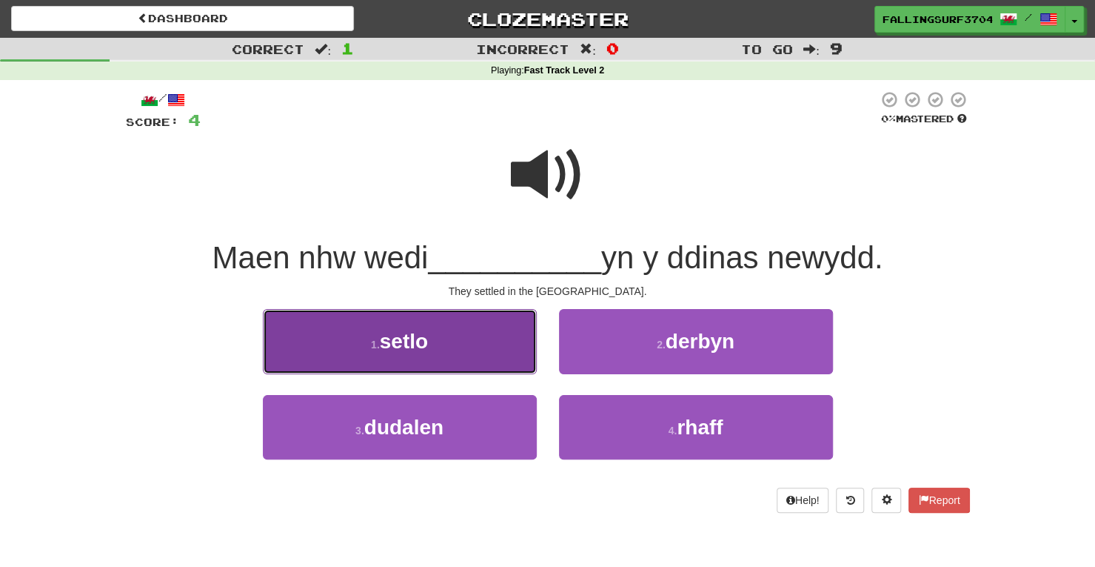
click at [424, 330] on span "setlo" at bounding box center [404, 341] width 48 height 23
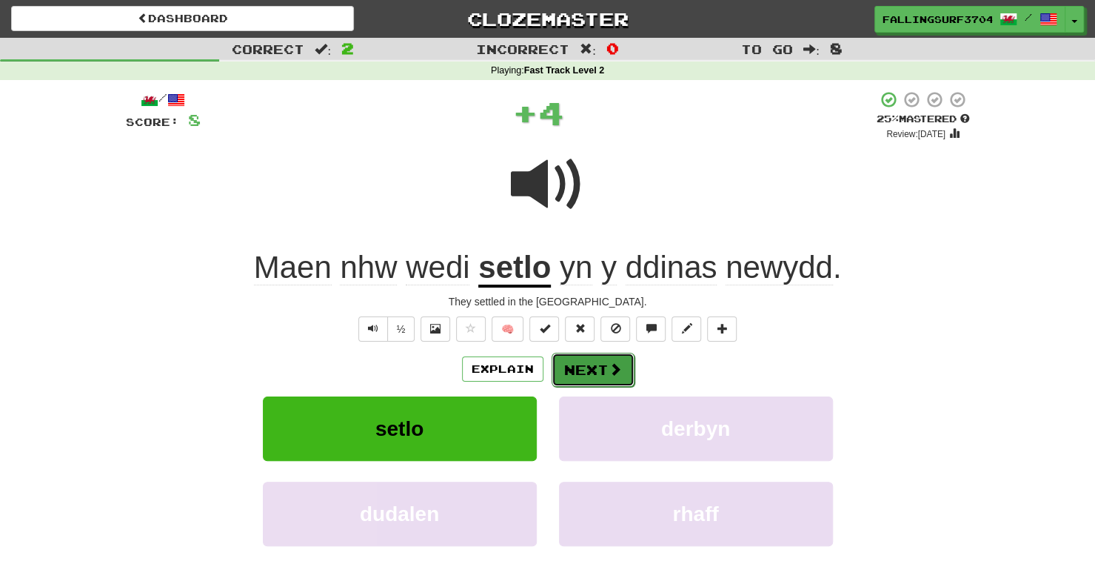
click at [601, 365] on button "Next" at bounding box center [593, 370] width 83 height 34
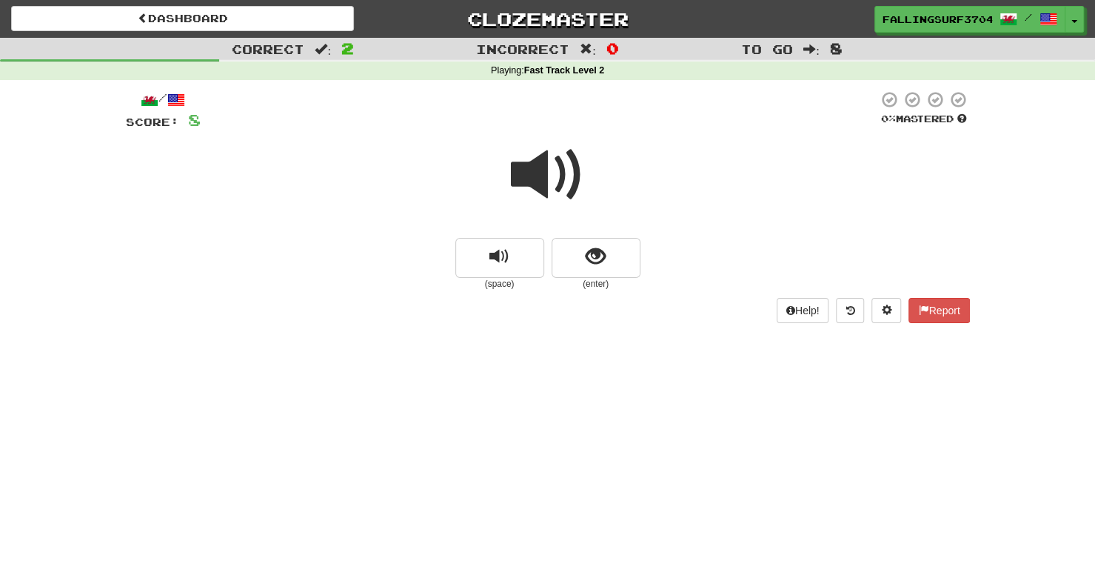
click at [570, 185] on span at bounding box center [548, 175] width 74 height 74
click at [587, 241] on button "show sentence" at bounding box center [596, 258] width 89 height 40
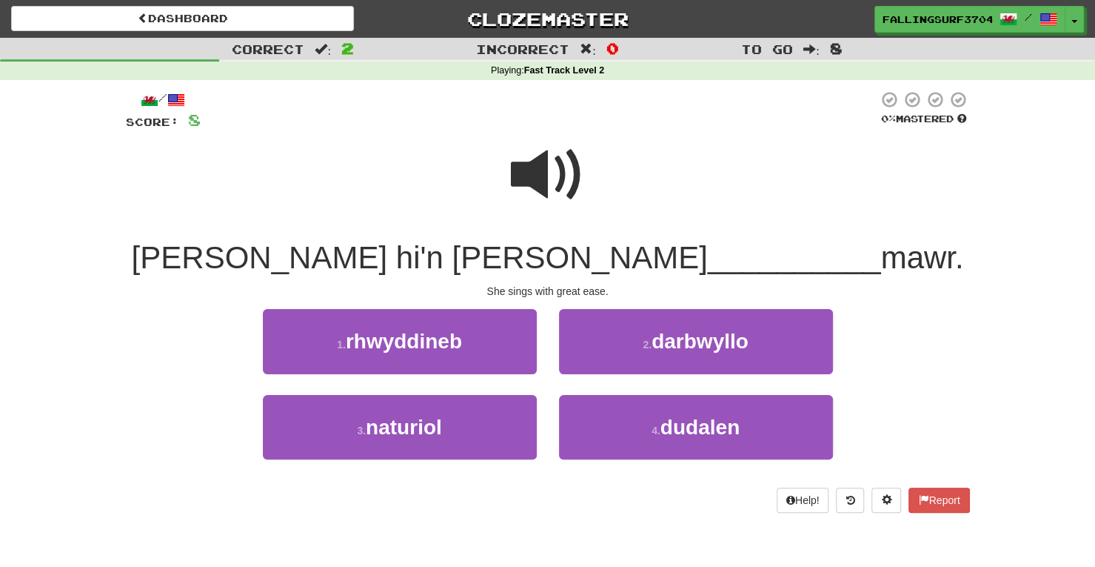
click at [550, 181] on span at bounding box center [548, 175] width 74 height 74
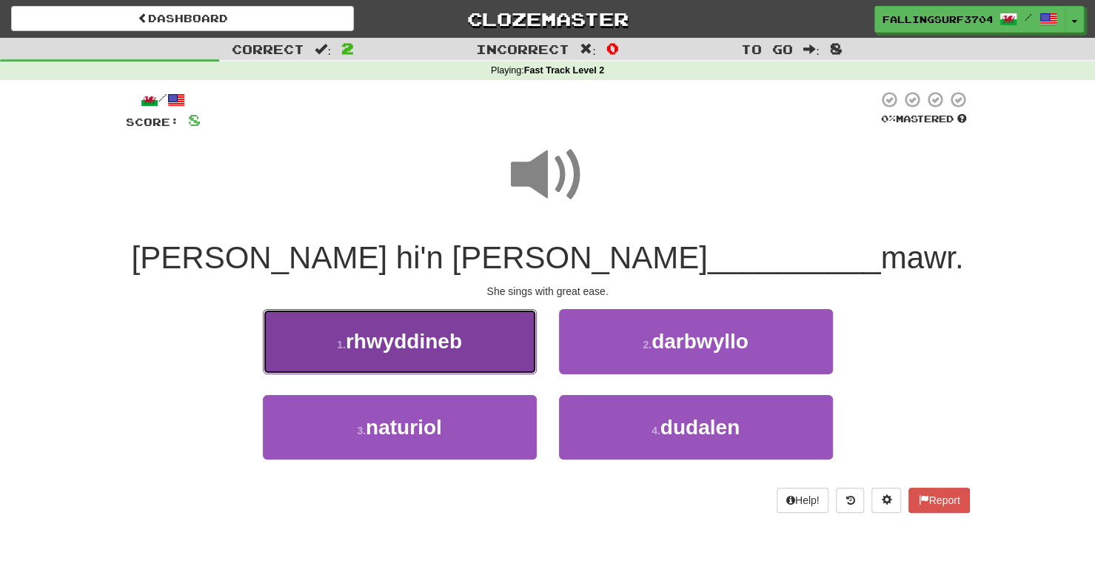
click at [462, 347] on span "rhwyddineb" at bounding box center [404, 341] width 116 height 23
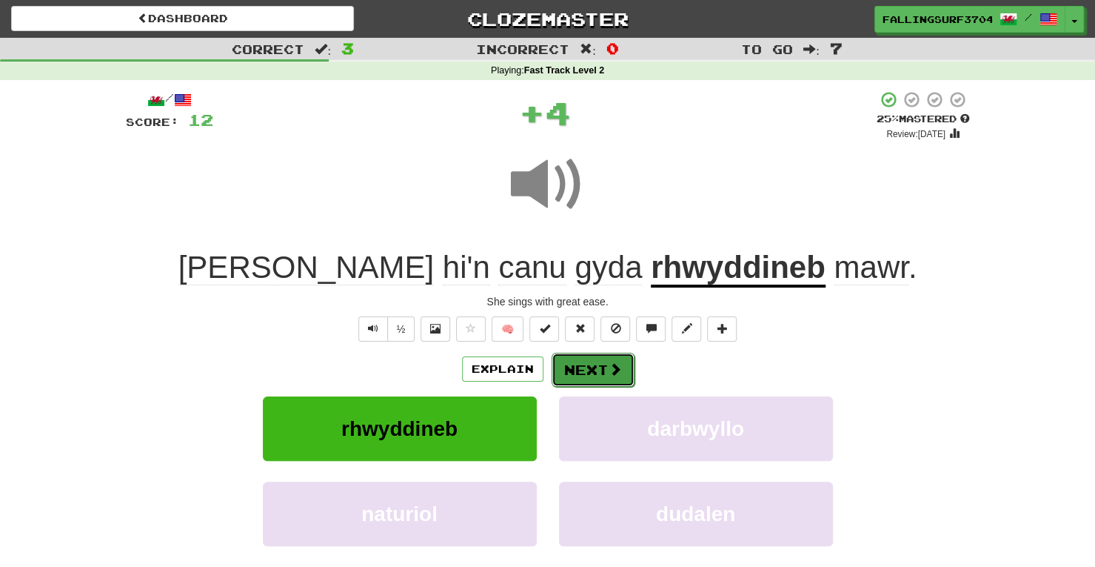
click at [611, 364] on span at bounding box center [615, 368] width 13 height 13
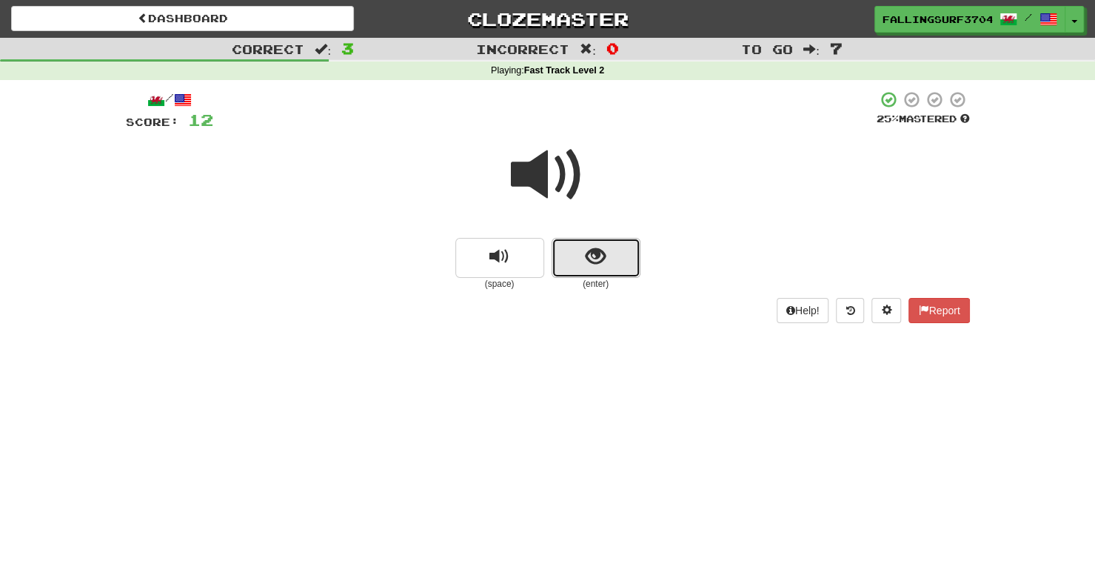
click at [611, 257] on button "show sentence" at bounding box center [596, 258] width 89 height 40
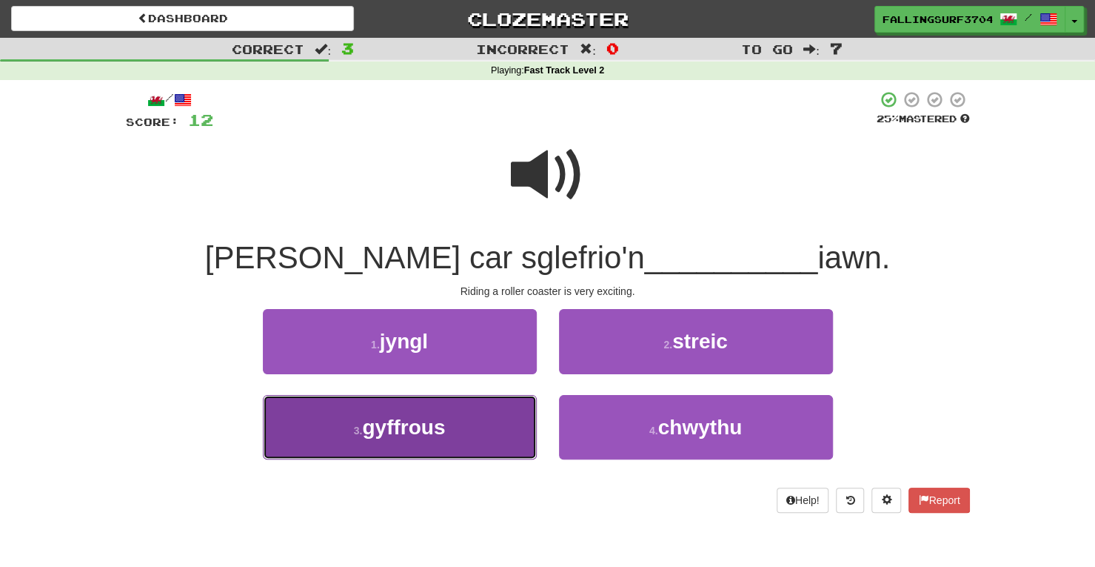
click at [388, 447] on button "3 . gyffrous" at bounding box center [400, 427] width 274 height 64
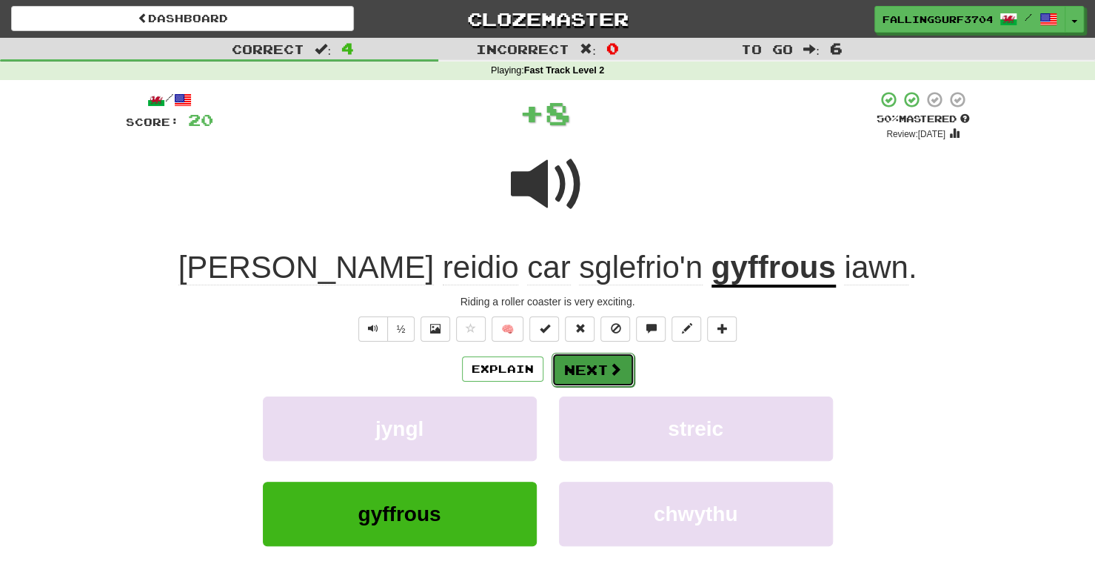
click at [600, 373] on button "Next" at bounding box center [593, 370] width 83 height 34
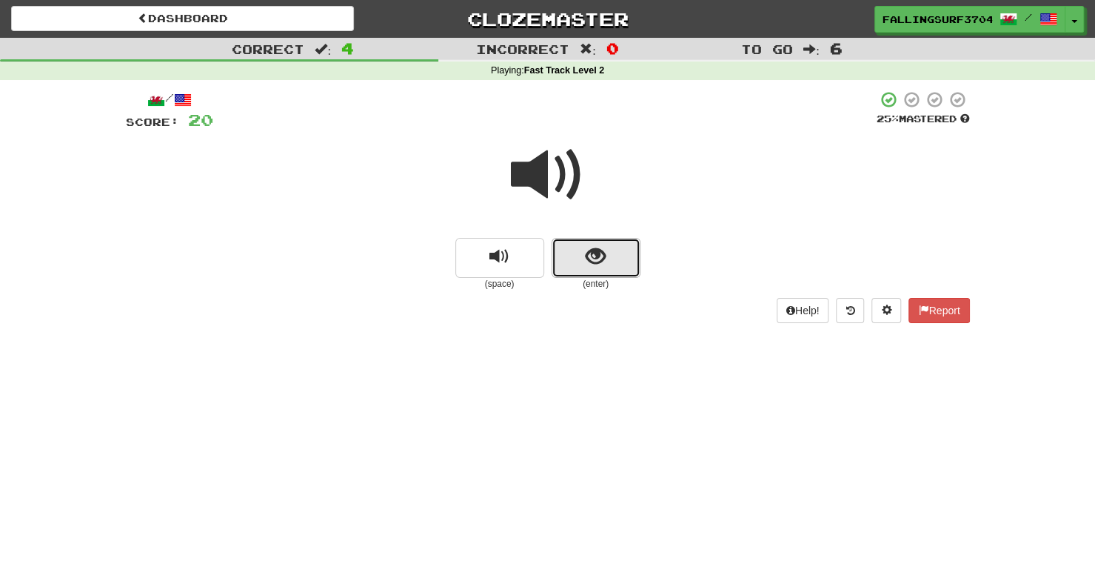
click at [621, 266] on button "show sentence" at bounding box center [596, 258] width 89 height 40
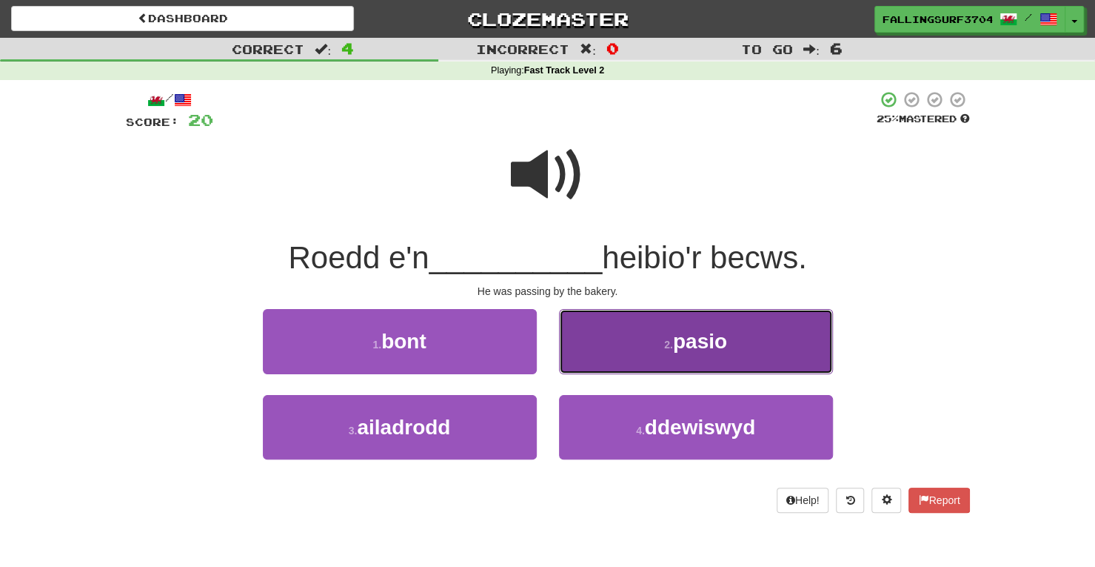
click at [678, 347] on span "pasio" at bounding box center [700, 341] width 54 height 23
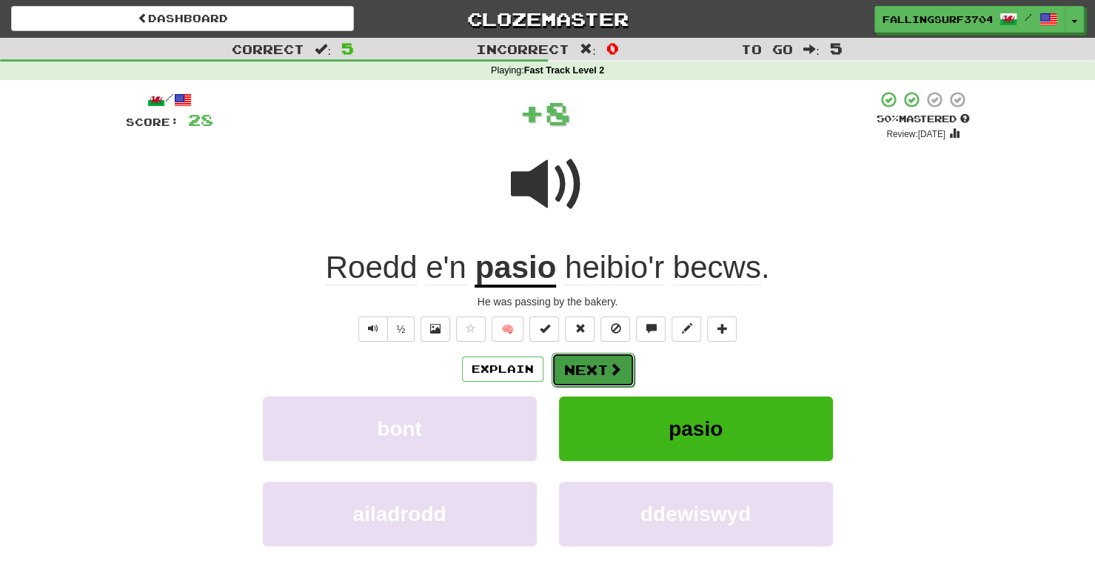
click at [598, 371] on button "Next" at bounding box center [593, 370] width 83 height 34
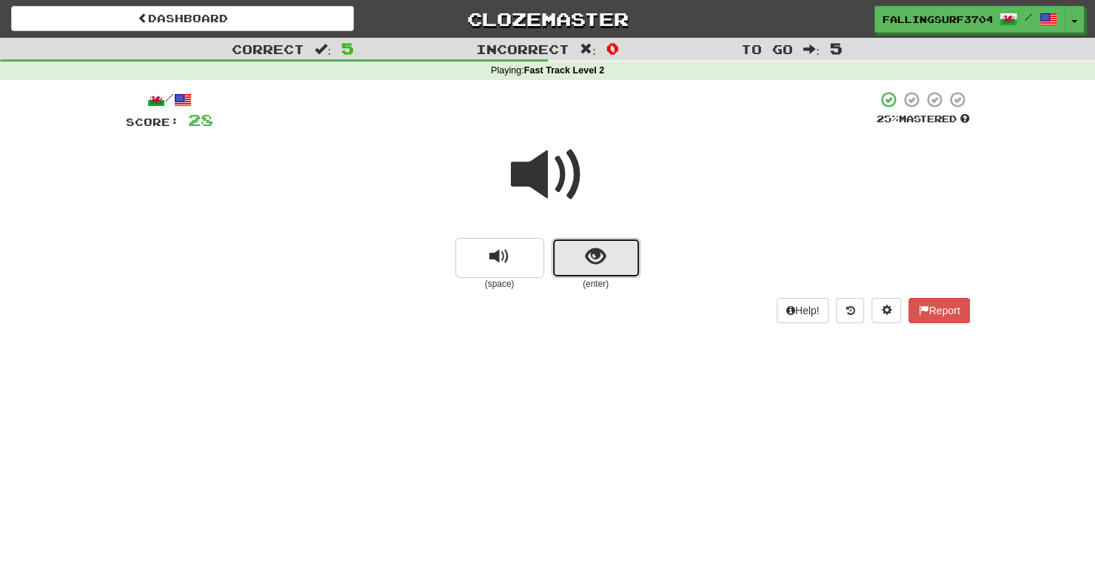
click at [619, 254] on button "show sentence" at bounding box center [596, 258] width 89 height 40
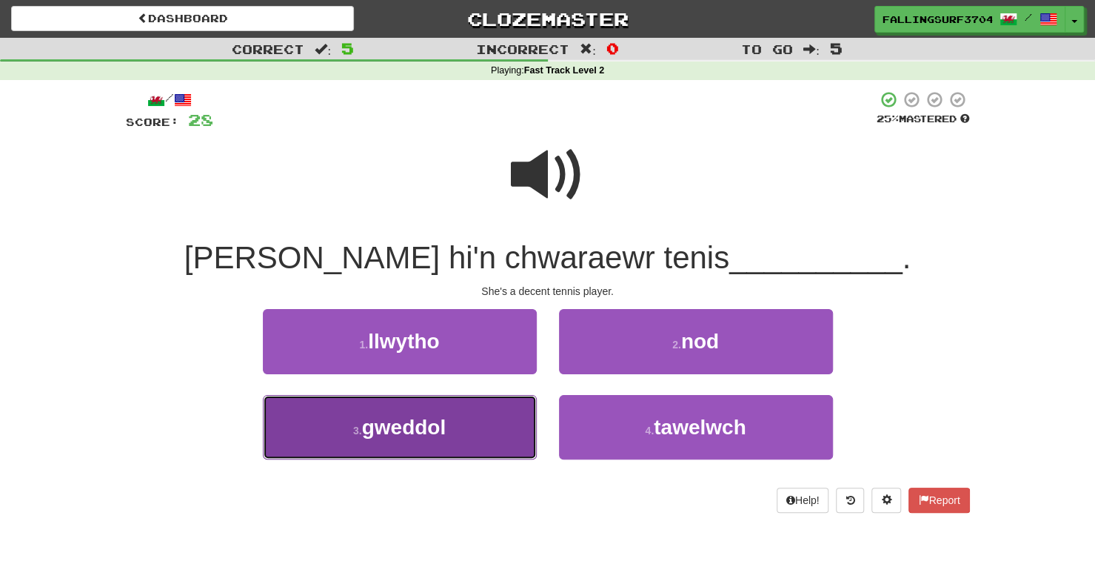
click at [388, 435] on span "gweddol" at bounding box center [404, 426] width 84 height 23
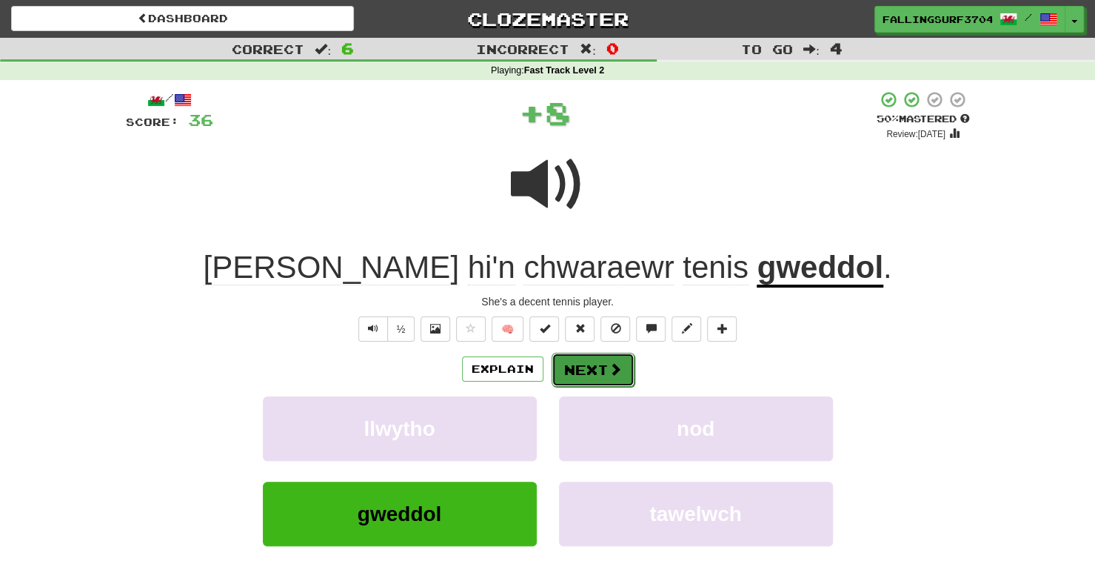
click at [591, 373] on button "Next" at bounding box center [593, 370] width 83 height 34
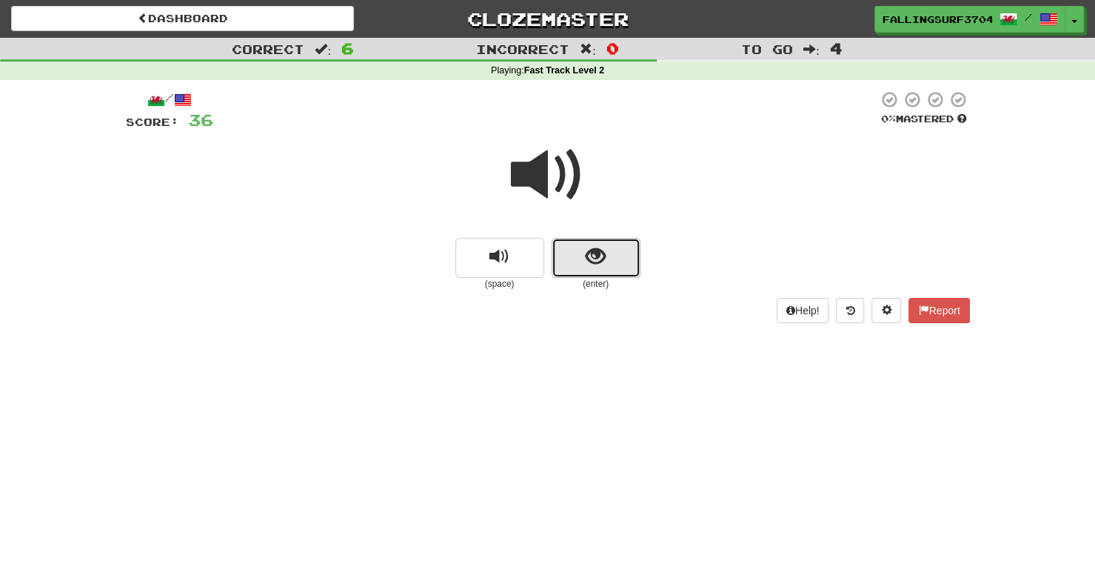
click at [610, 263] on button "show sentence" at bounding box center [596, 258] width 89 height 40
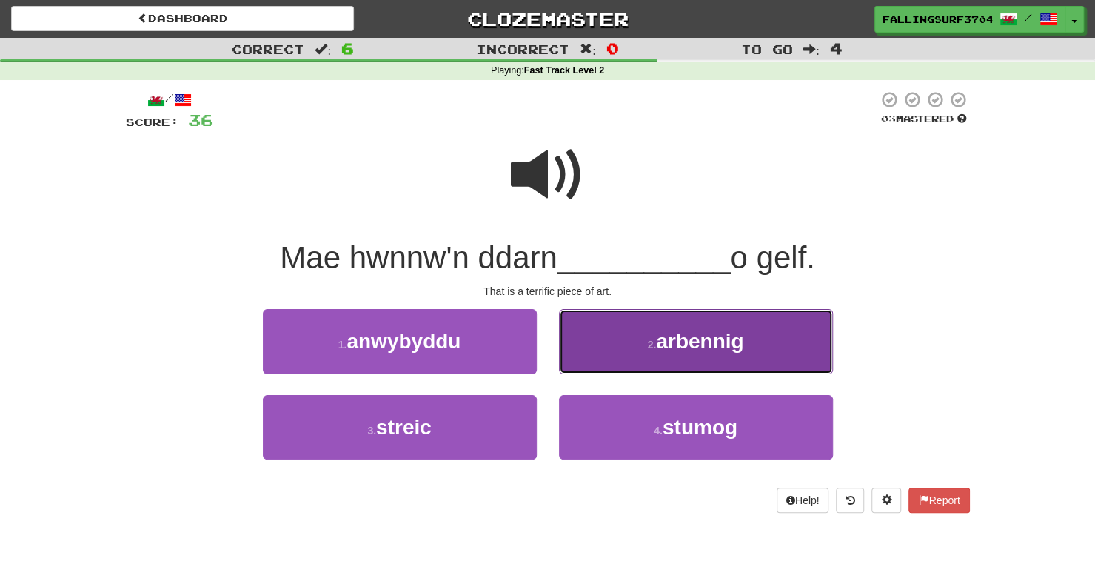
click at [744, 338] on span "arbennig" at bounding box center [699, 341] width 87 height 23
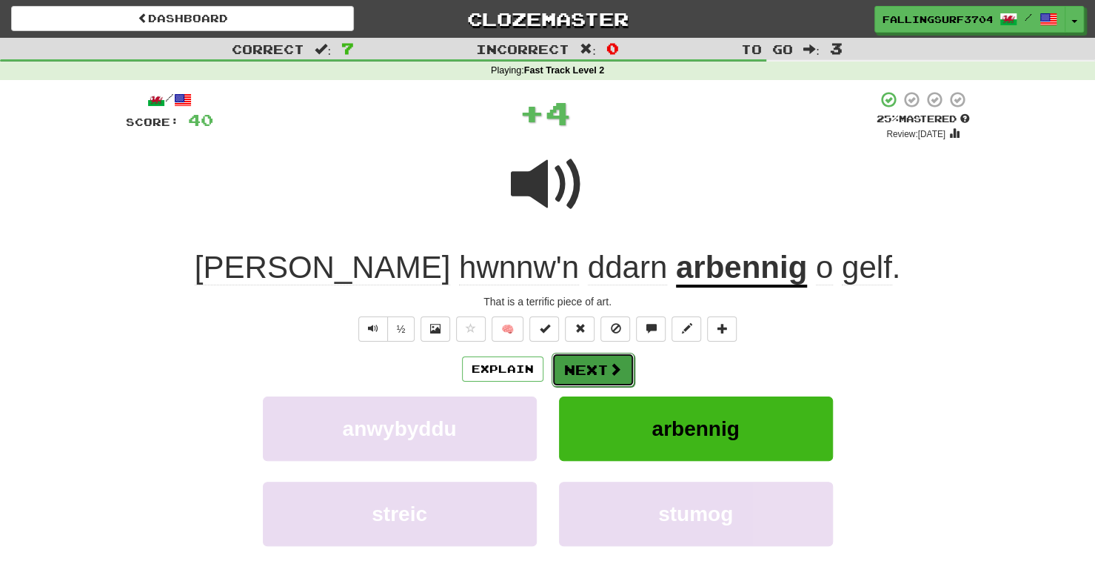
click at [590, 368] on button "Next" at bounding box center [593, 370] width 83 height 34
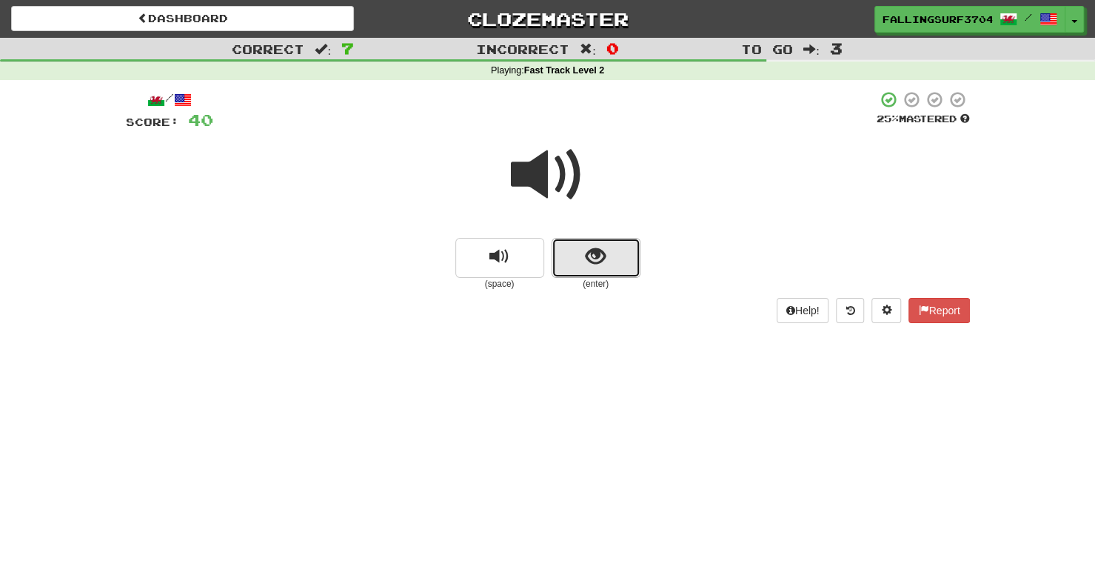
click at [598, 256] on span "show sentence" at bounding box center [596, 257] width 20 height 20
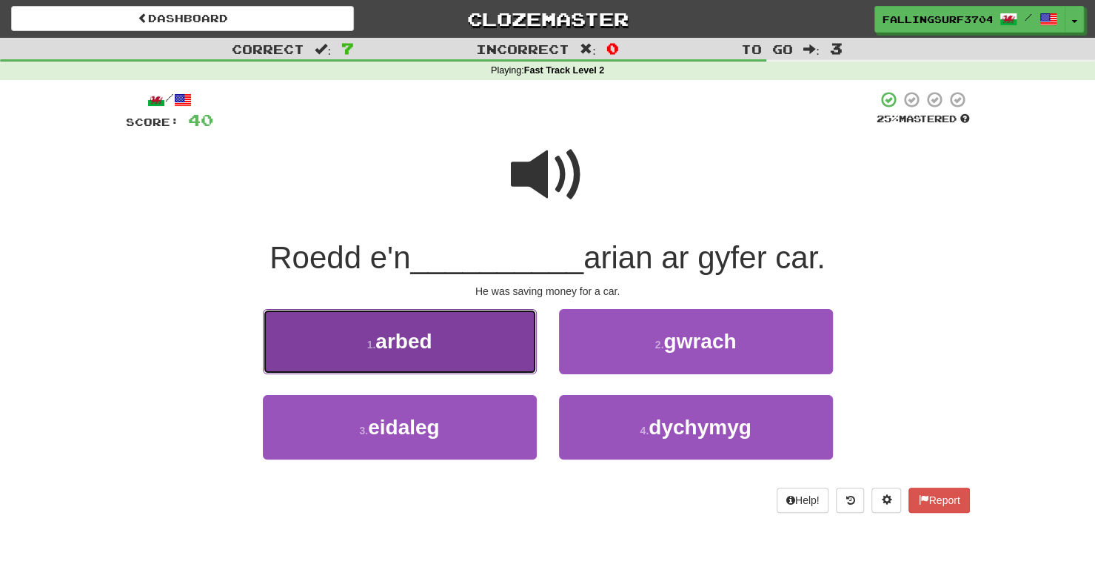
click at [447, 344] on button "1 . arbed" at bounding box center [400, 341] width 274 height 64
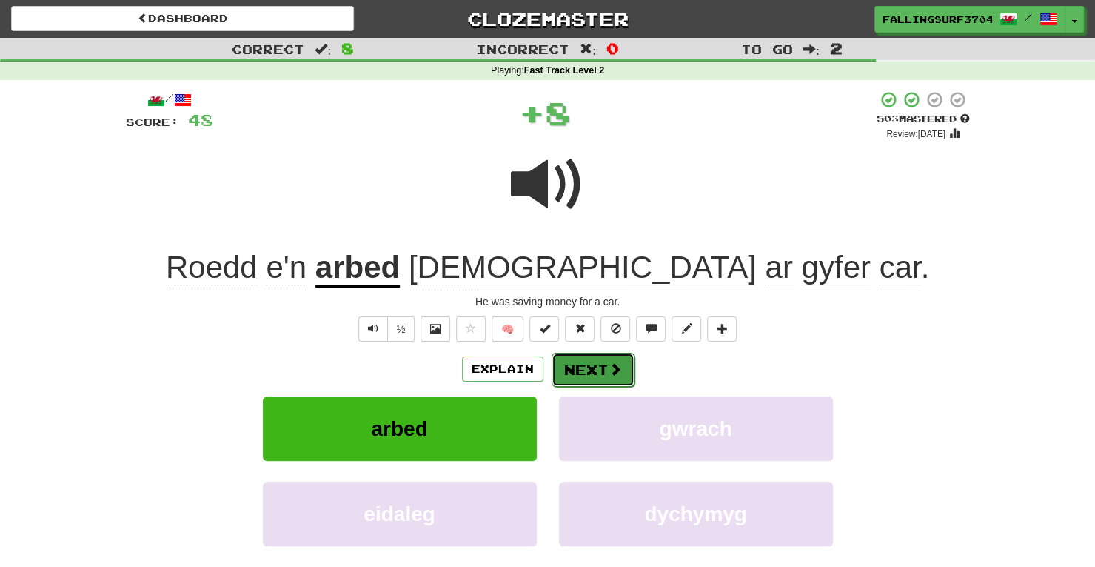
click at [594, 364] on button "Next" at bounding box center [593, 370] width 83 height 34
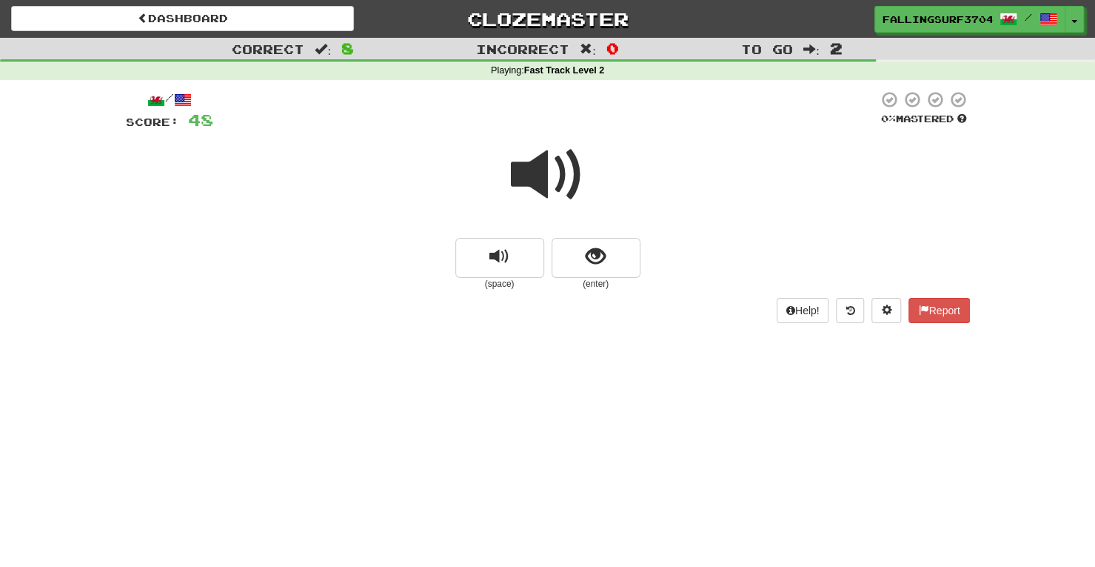
click at [555, 180] on span at bounding box center [548, 175] width 74 height 74
click at [601, 269] on button "show sentence" at bounding box center [596, 258] width 89 height 40
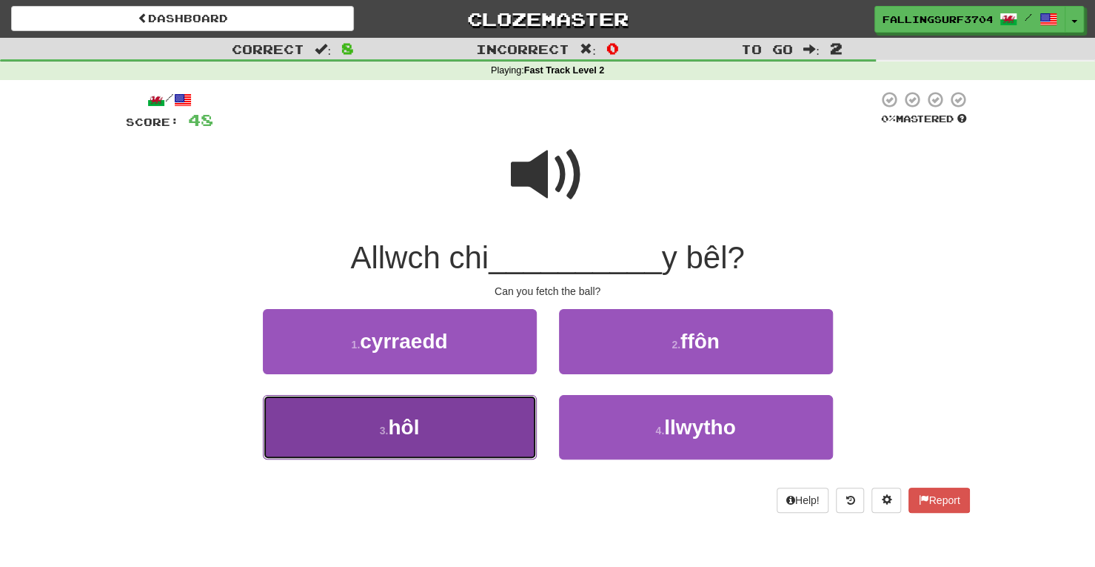
click at [507, 426] on button "3 . hôl" at bounding box center [400, 427] width 274 height 64
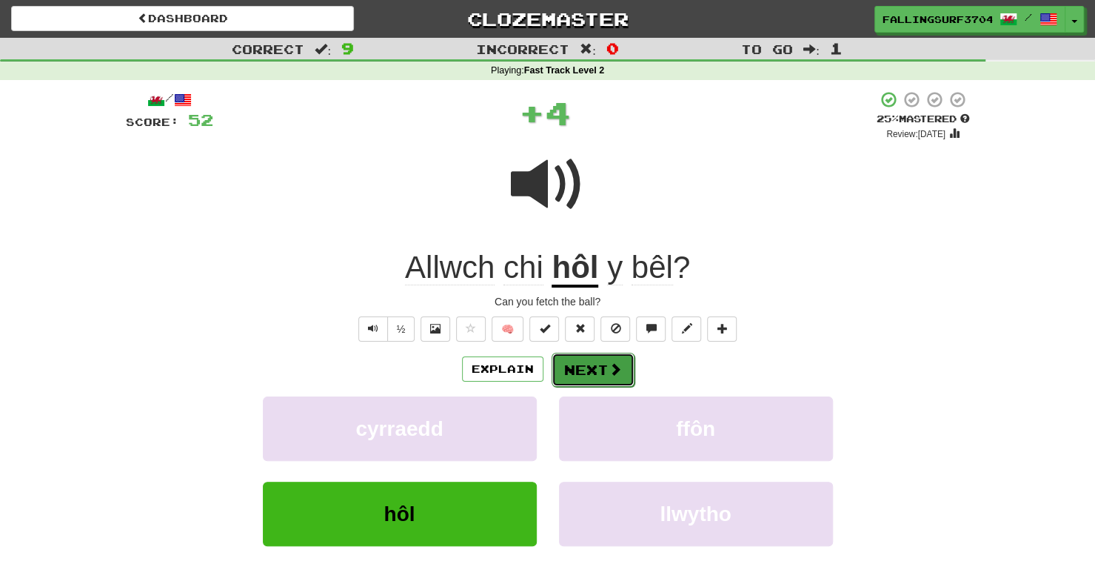
click at [600, 371] on button "Next" at bounding box center [593, 370] width 83 height 34
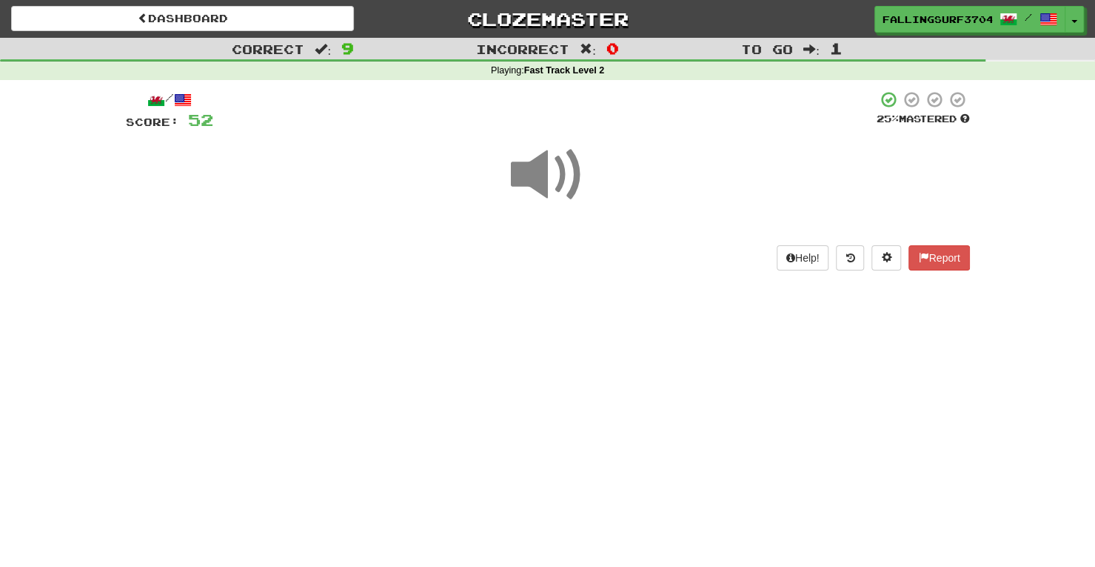
click at [555, 170] on span at bounding box center [548, 175] width 74 height 74
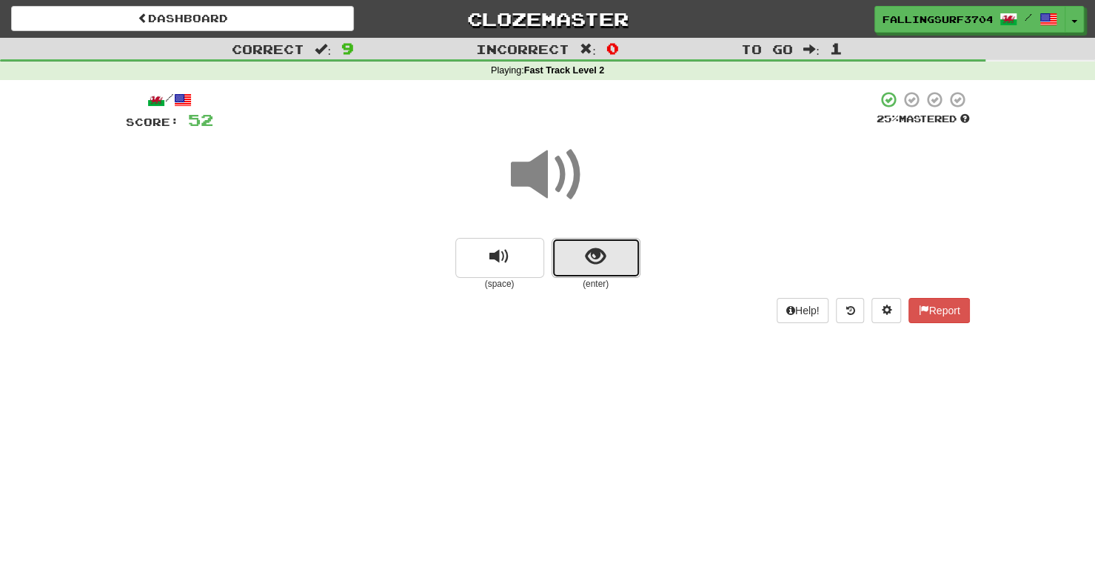
click at [586, 250] on span "show sentence" at bounding box center [596, 257] width 20 height 20
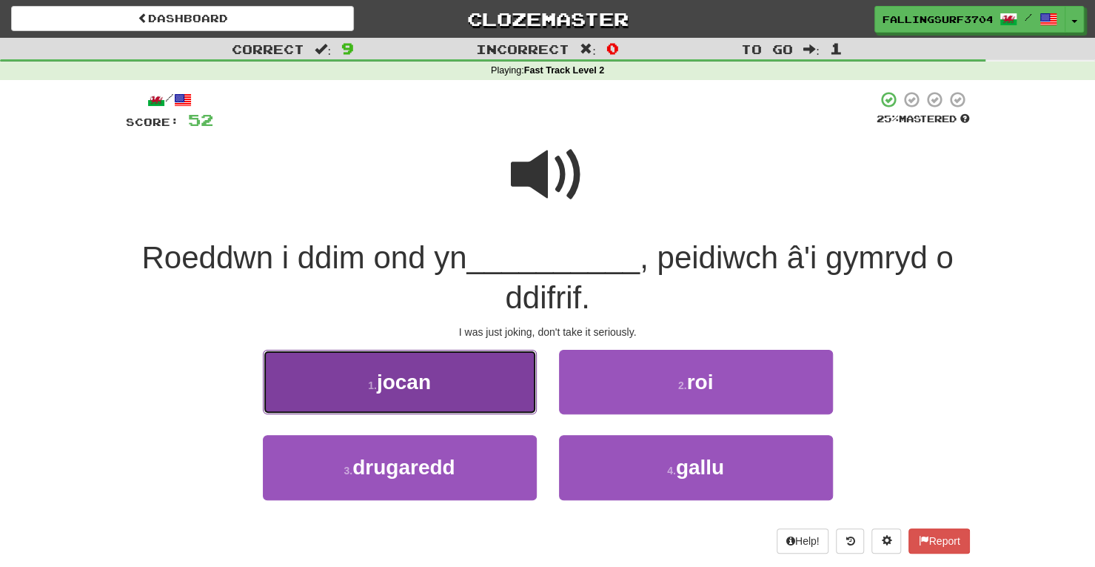
click at [441, 396] on button "1 . jocan" at bounding box center [400, 382] width 274 height 64
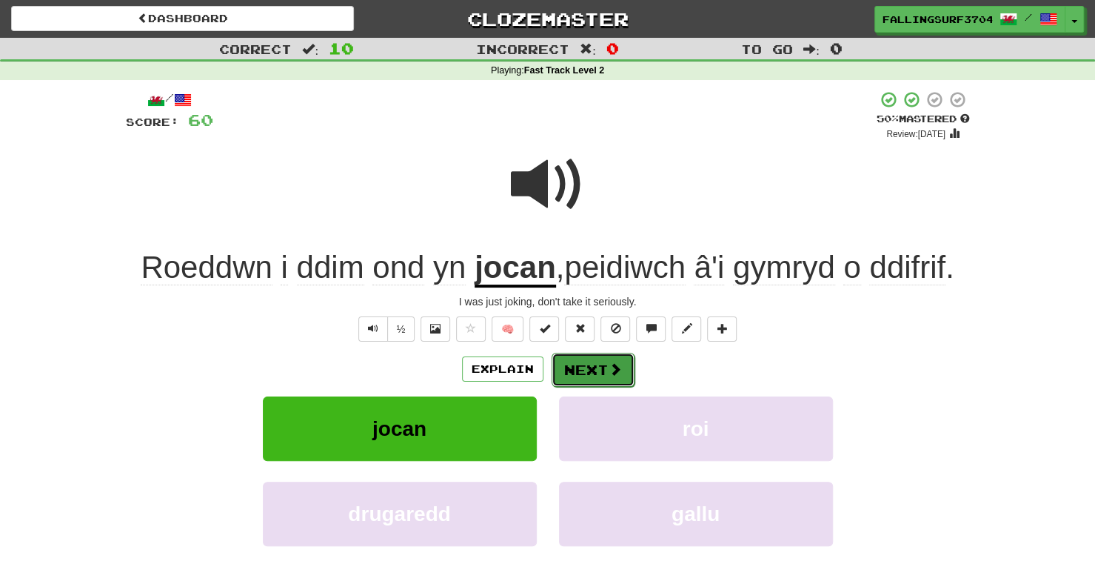
click at [599, 365] on button "Next" at bounding box center [593, 370] width 83 height 34
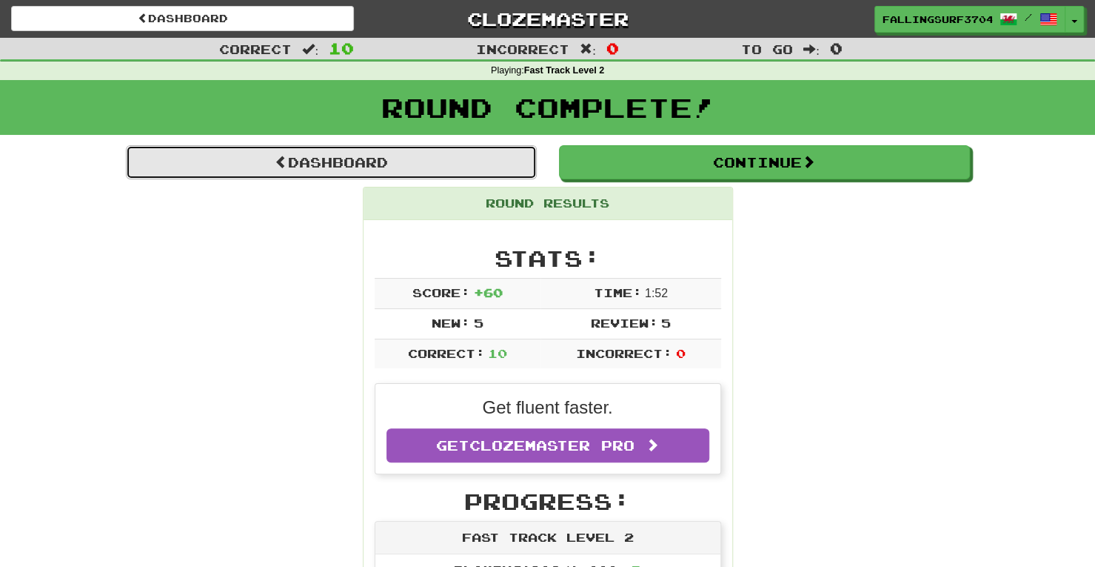
click at [324, 153] on link "Dashboard" at bounding box center [331, 162] width 411 height 34
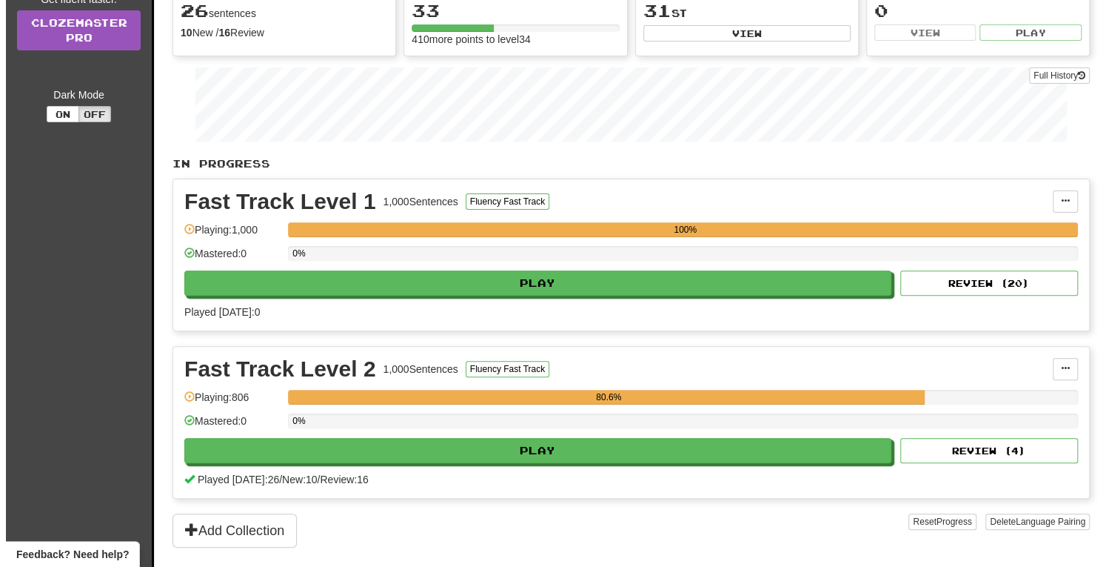
scroll to position [191, 0]
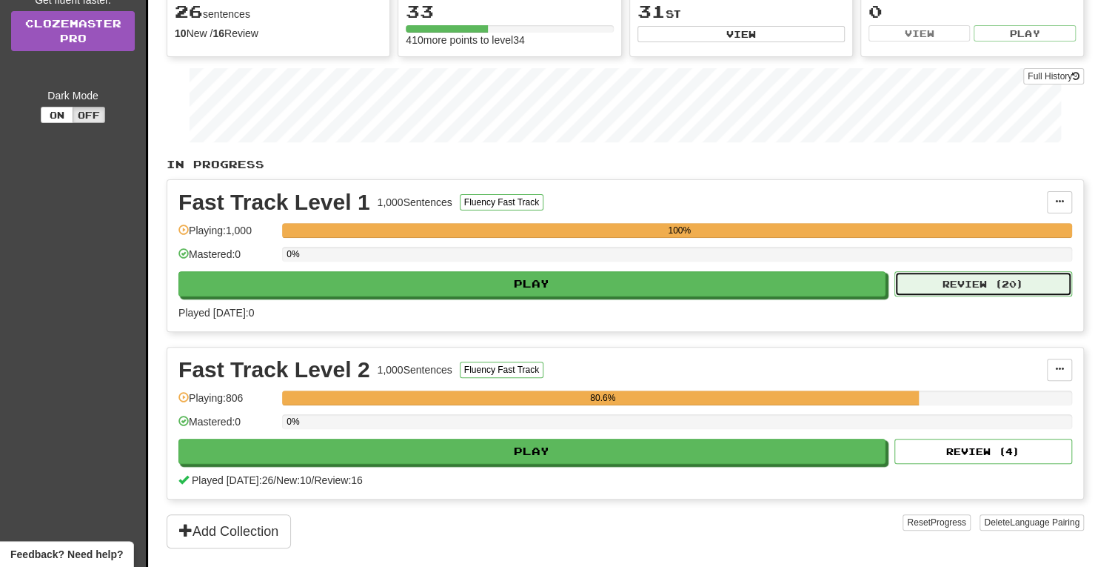
click at [969, 284] on button "Review ( 20 )" at bounding box center [984, 283] width 178 height 25
select select "**"
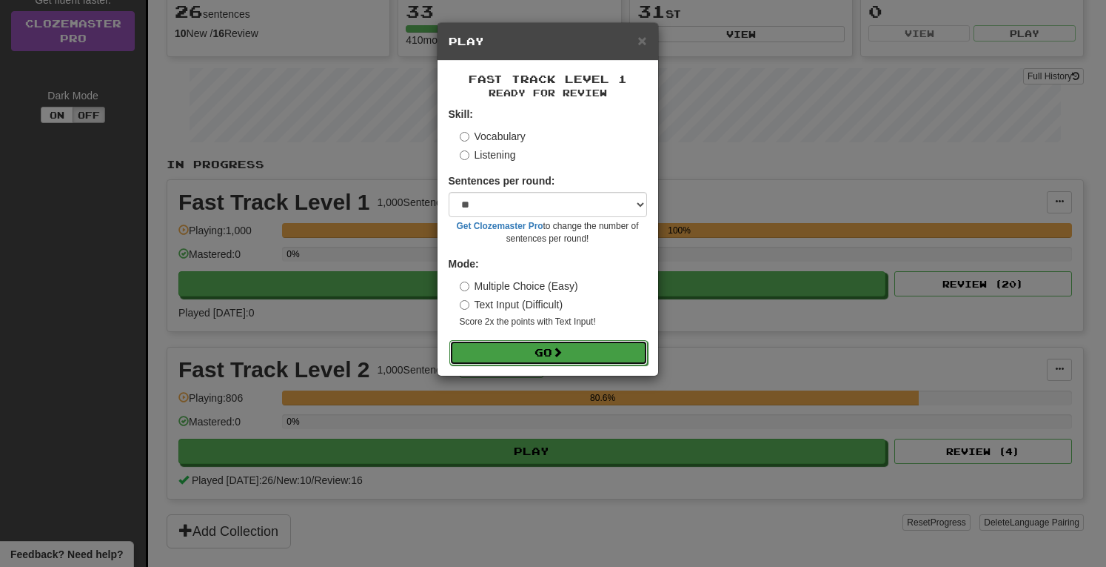
click at [578, 356] on button "Go" at bounding box center [549, 352] width 198 height 25
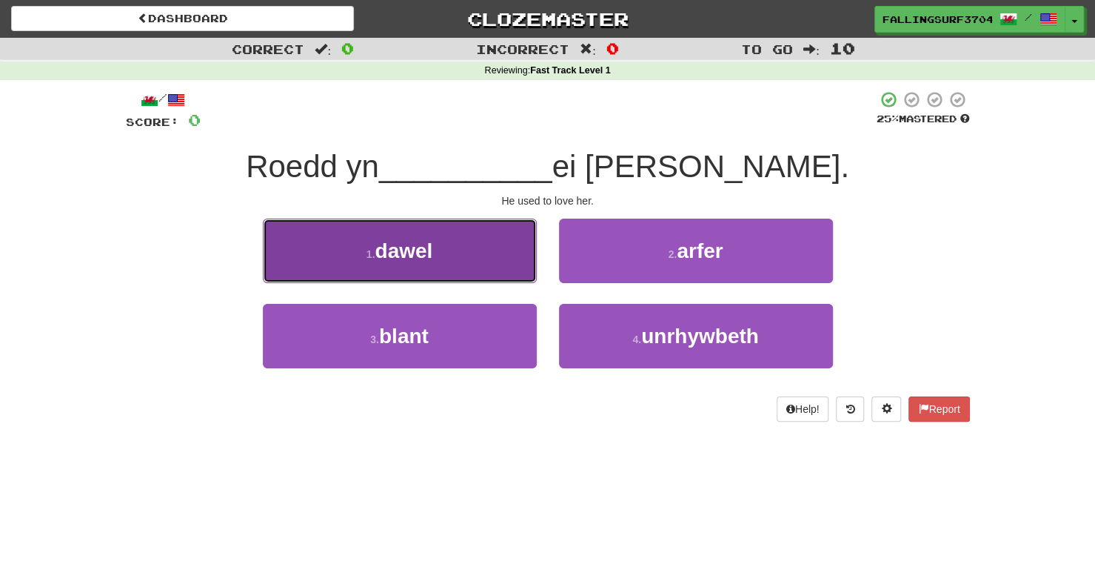
click at [470, 247] on button "1 . dawel" at bounding box center [400, 250] width 274 height 64
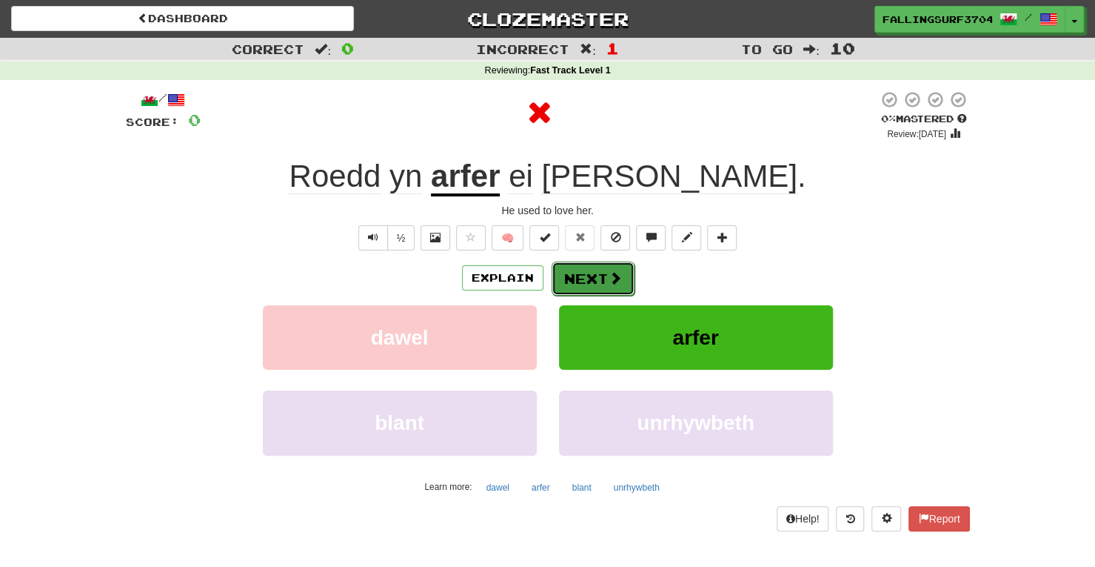
click at [609, 272] on span at bounding box center [615, 277] width 13 height 13
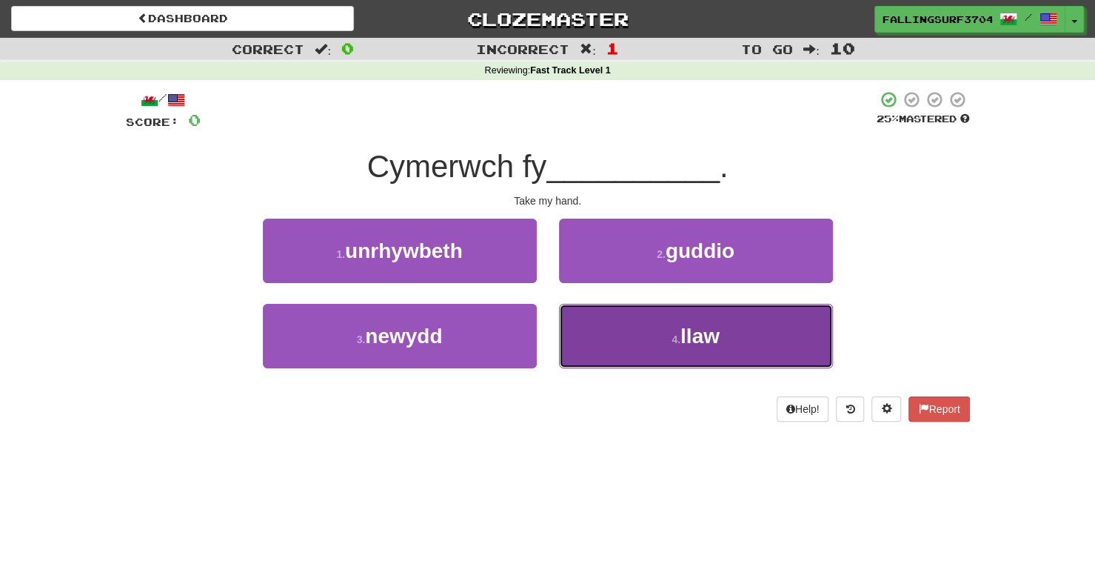
click at [702, 330] on span "llaw" at bounding box center [700, 335] width 39 height 23
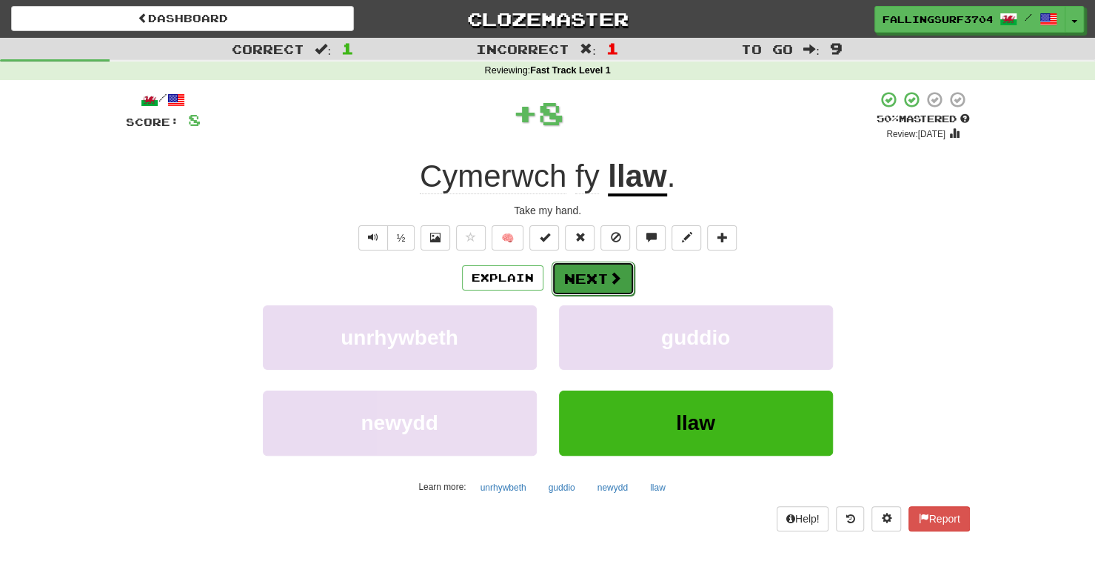
click at [597, 281] on button "Next" at bounding box center [593, 278] width 83 height 34
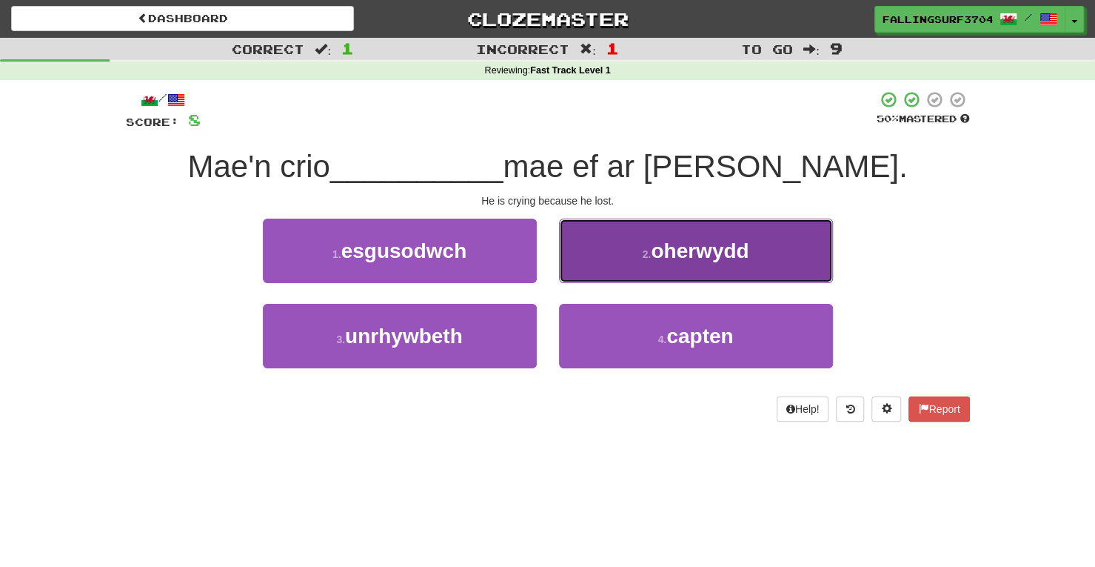
click at [664, 257] on span "oherwydd" at bounding box center [700, 250] width 98 height 23
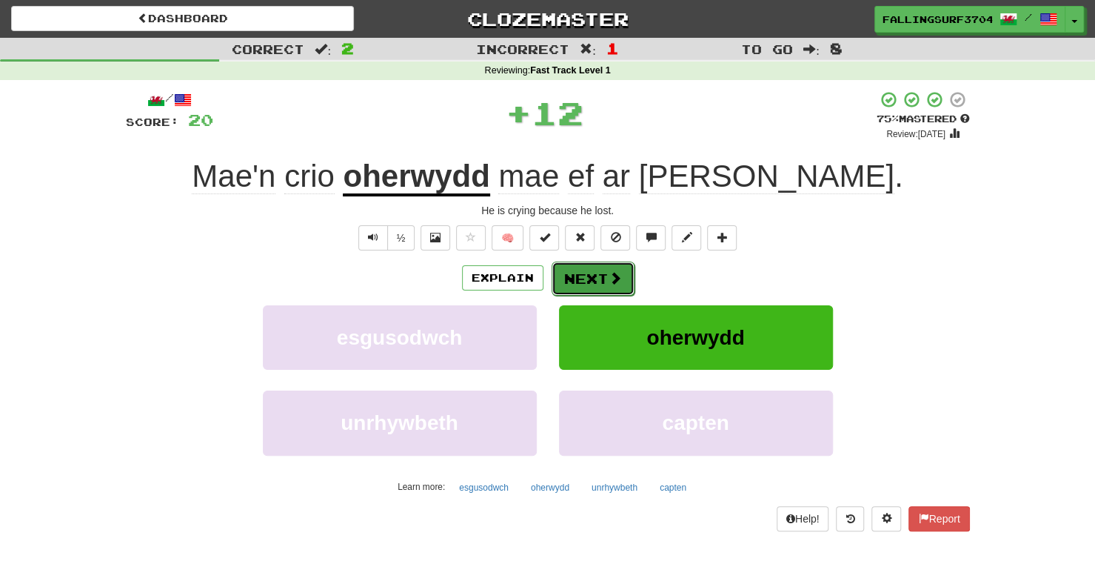
click at [593, 270] on button "Next" at bounding box center [593, 278] width 83 height 34
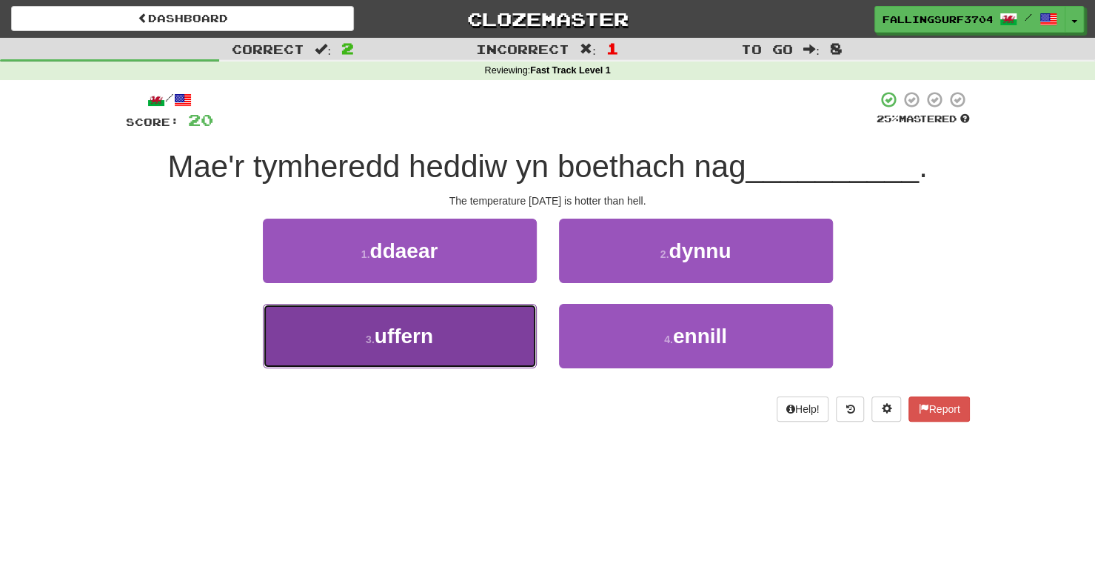
click at [427, 326] on span "uffern" at bounding box center [404, 335] width 59 height 23
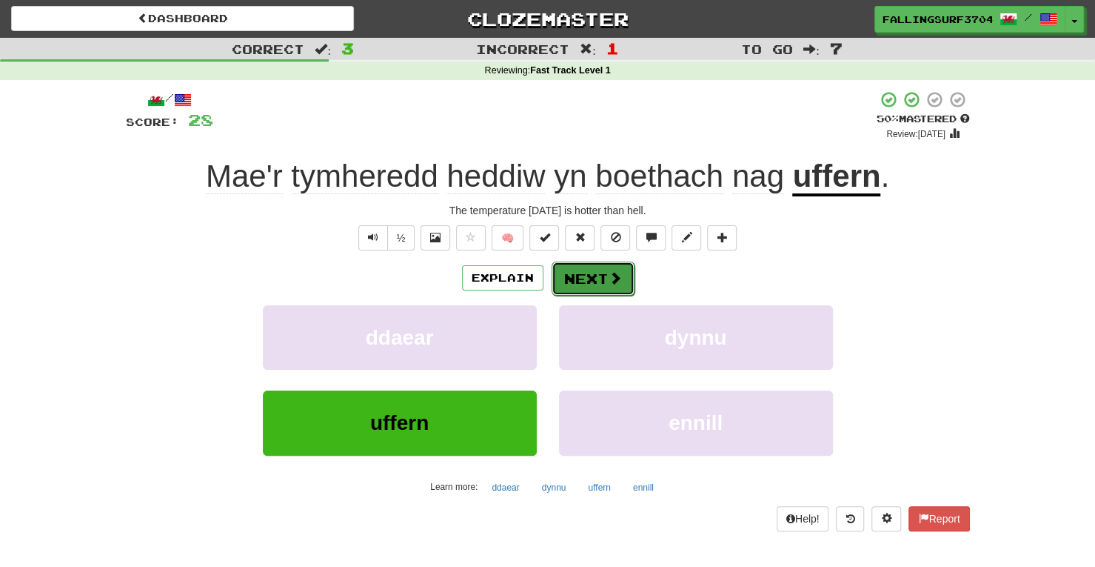
click at [603, 273] on button "Next" at bounding box center [593, 278] width 83 height 34
